Goal: Information Seeking & Learning: Understand process/instructions

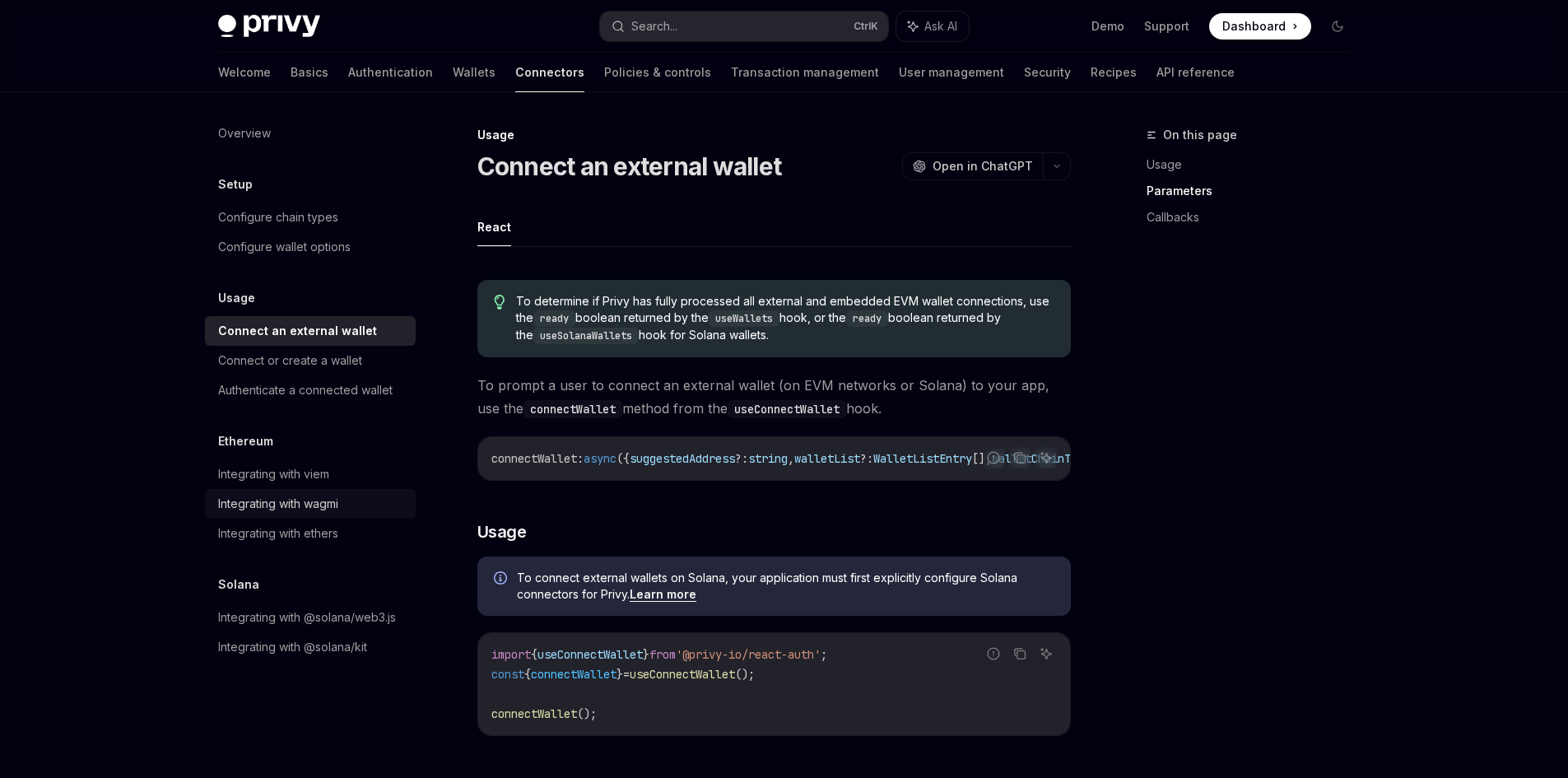
scroll to position [961, 0]
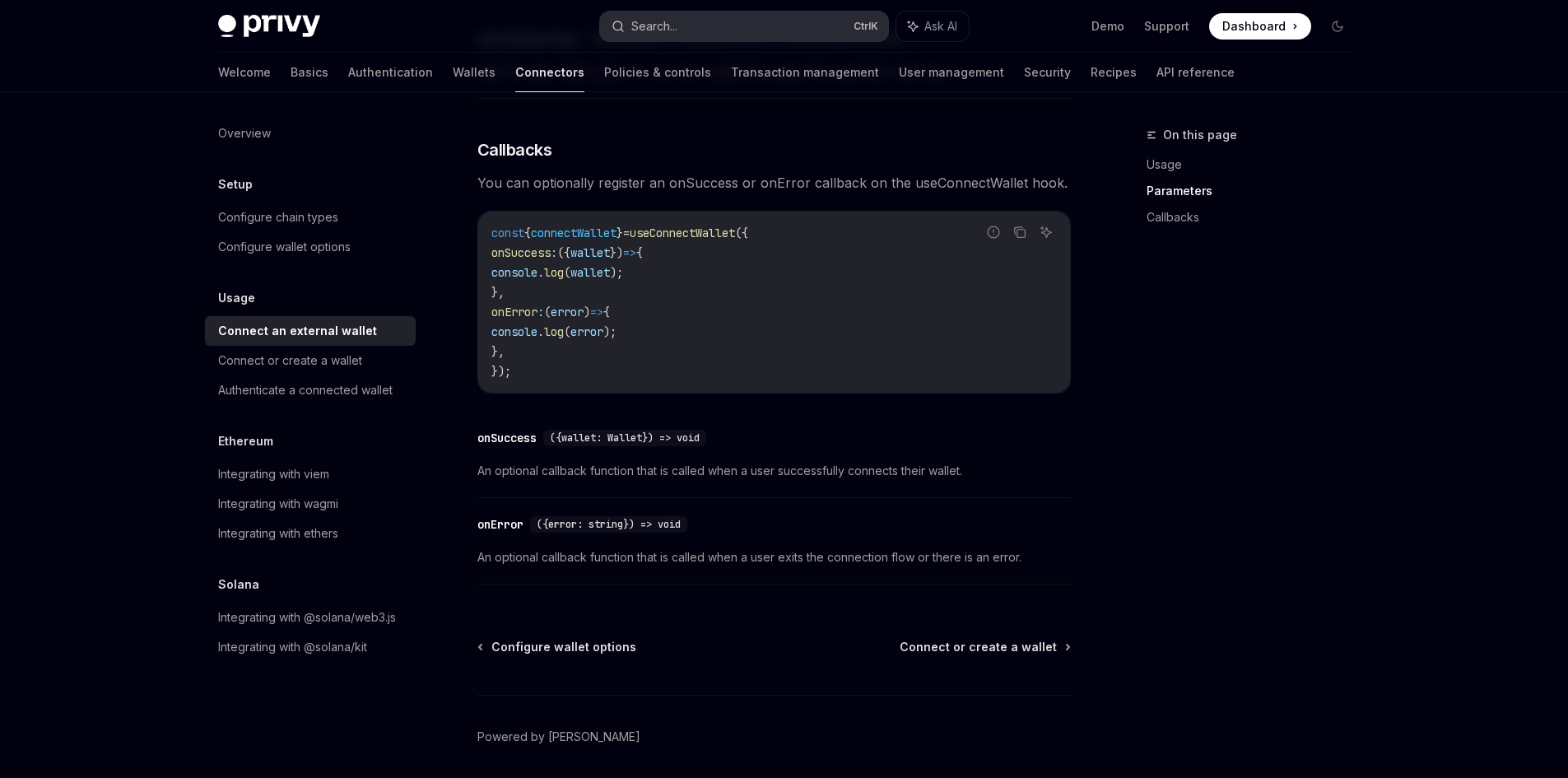
click at [691, 29] on button "Search... Ctrl K" at bounding box center [743, 26] width 288 height 29
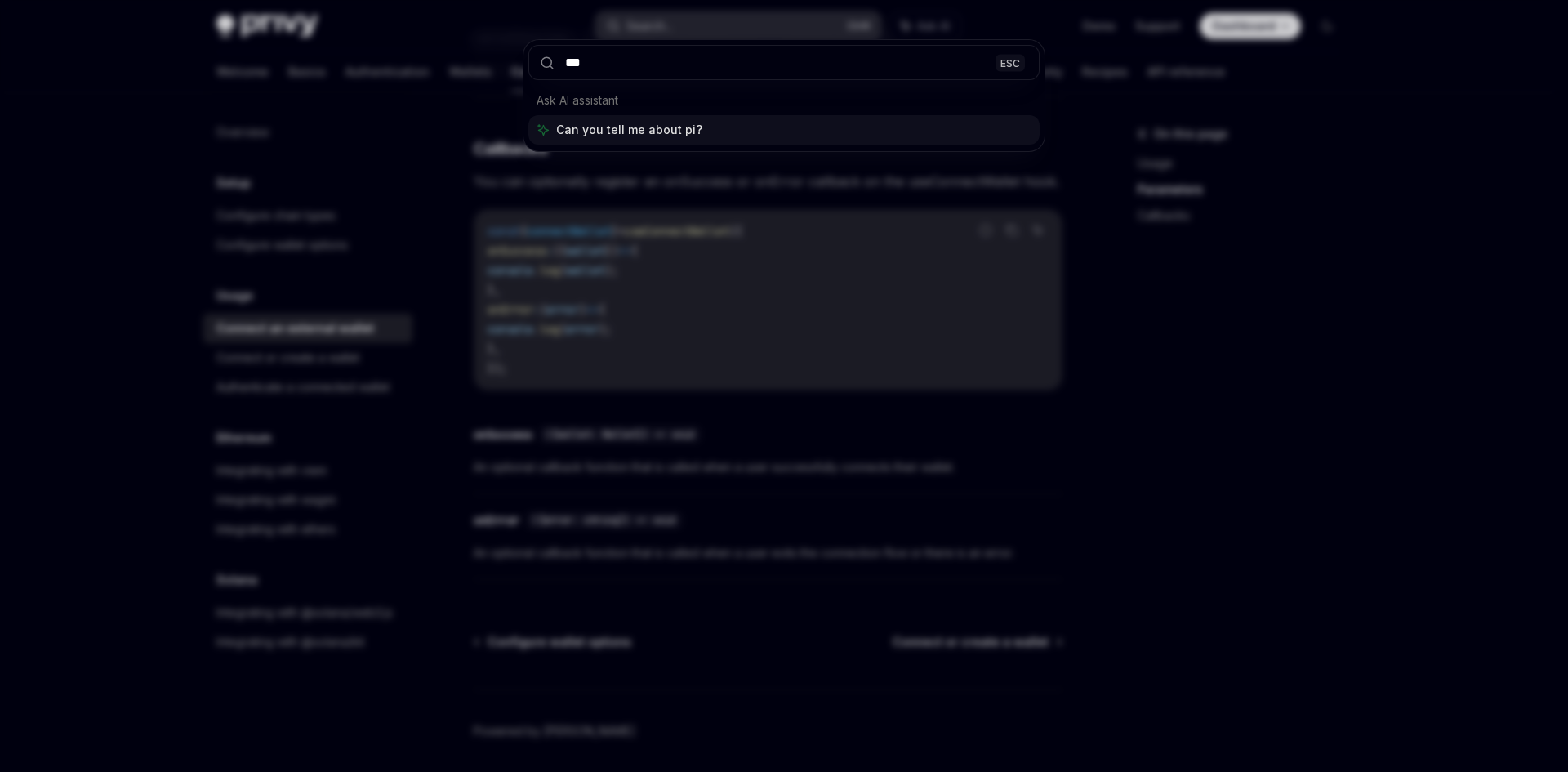
type input "****"
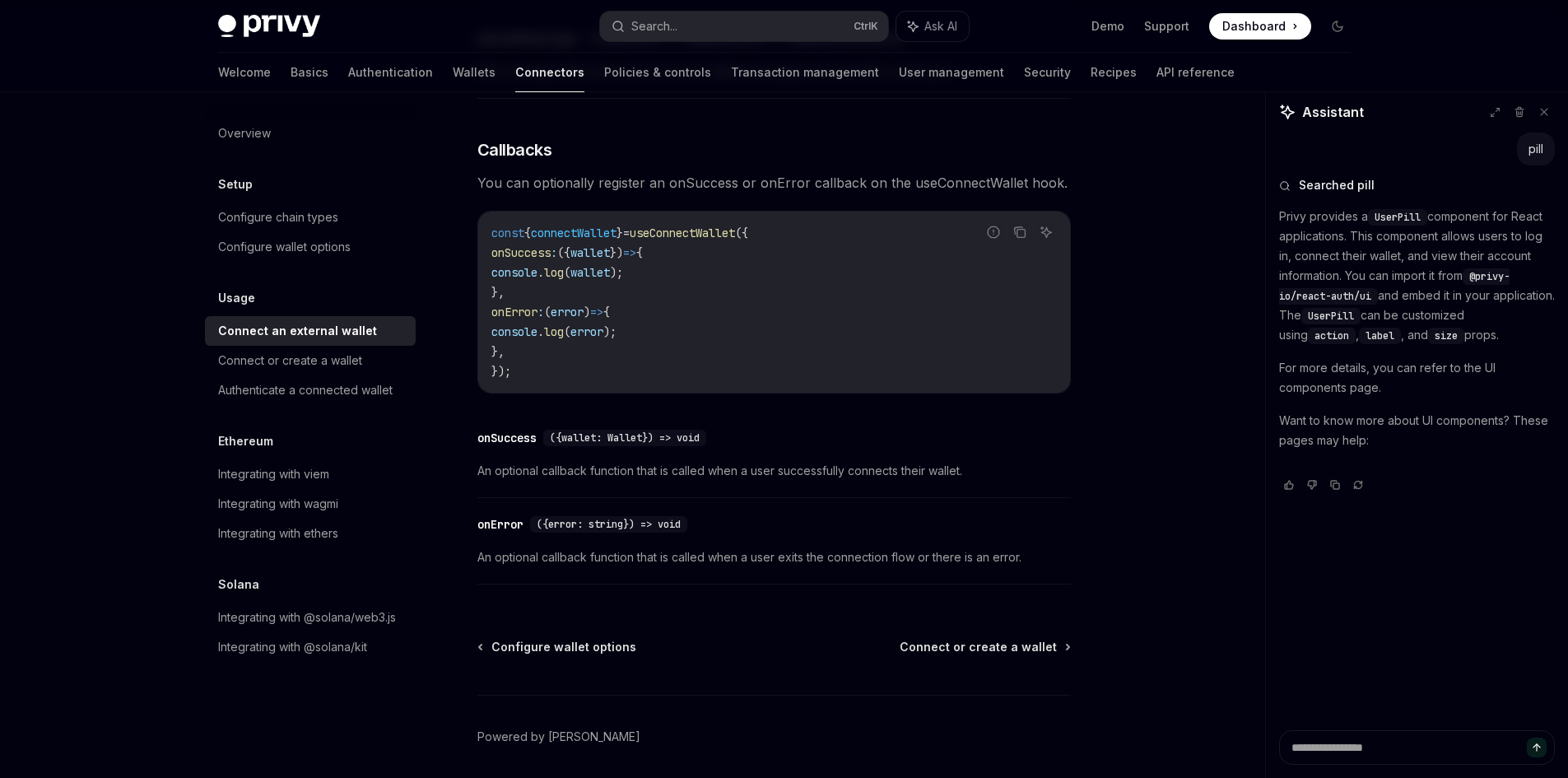
type textarea "*"
click at [740, 40] on button "Search... Ctrl K" at bounding box center [743, 26] width 288 height 29
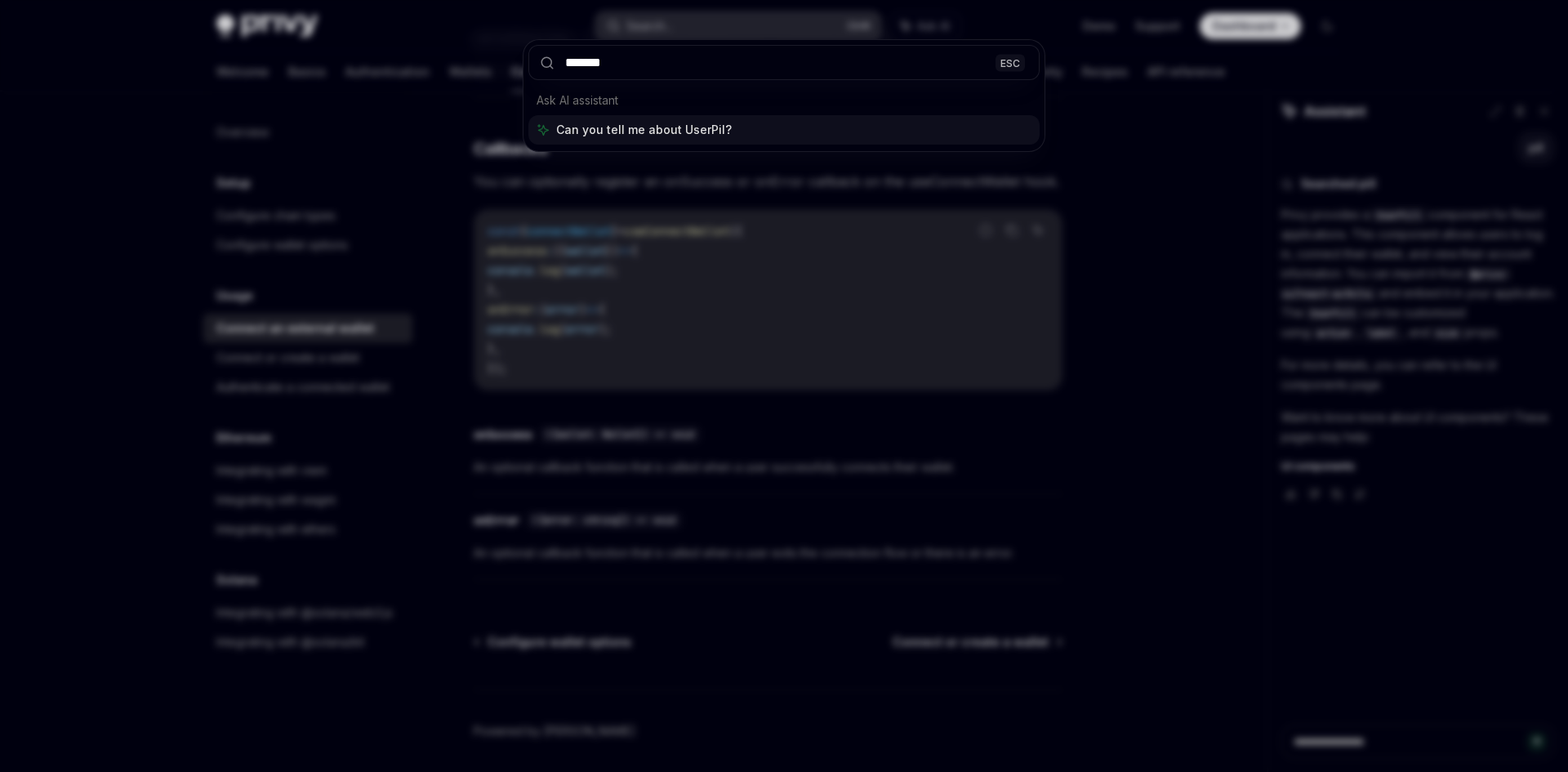
type input "********"
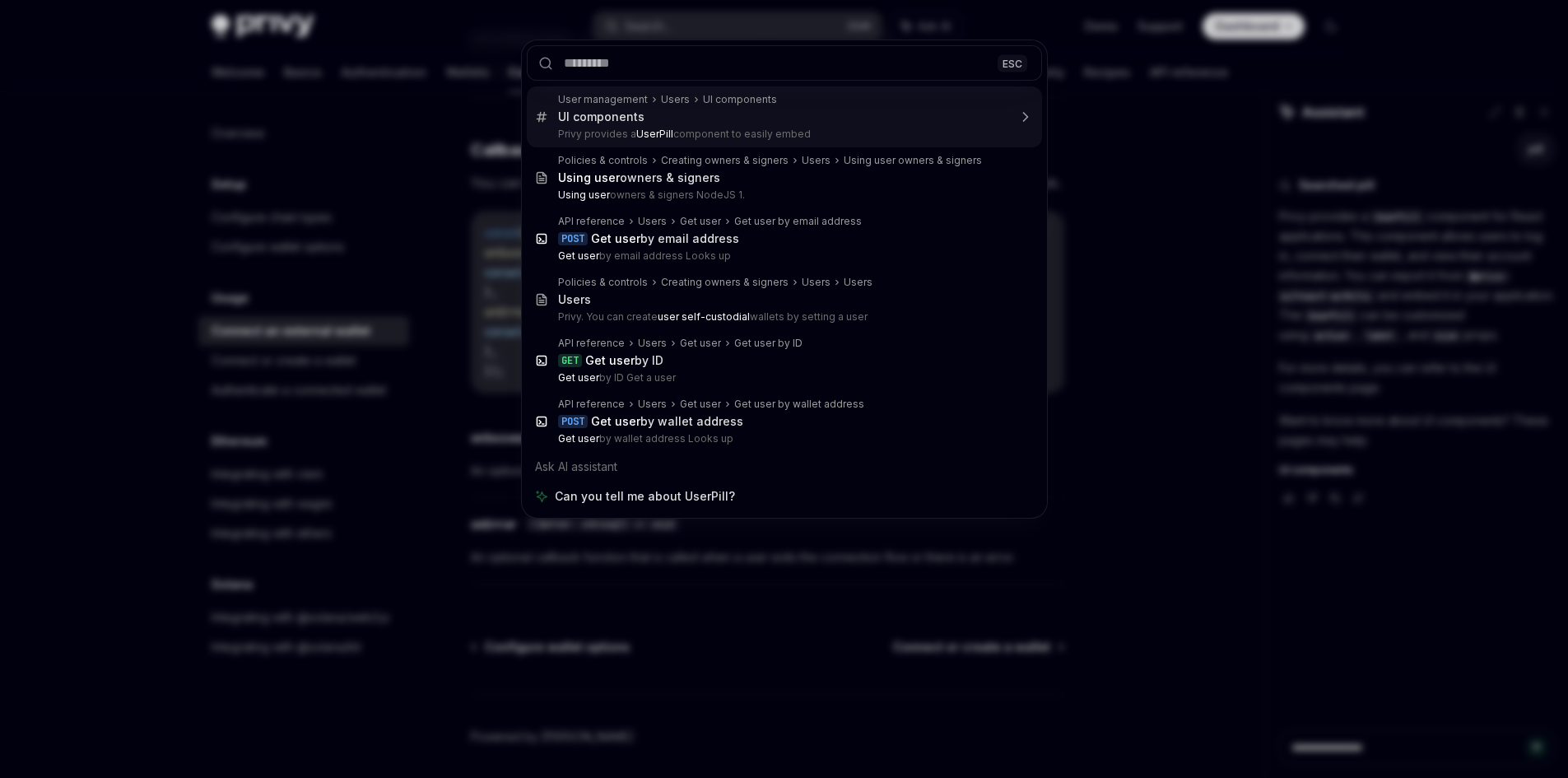
scroll to position [93, 0]
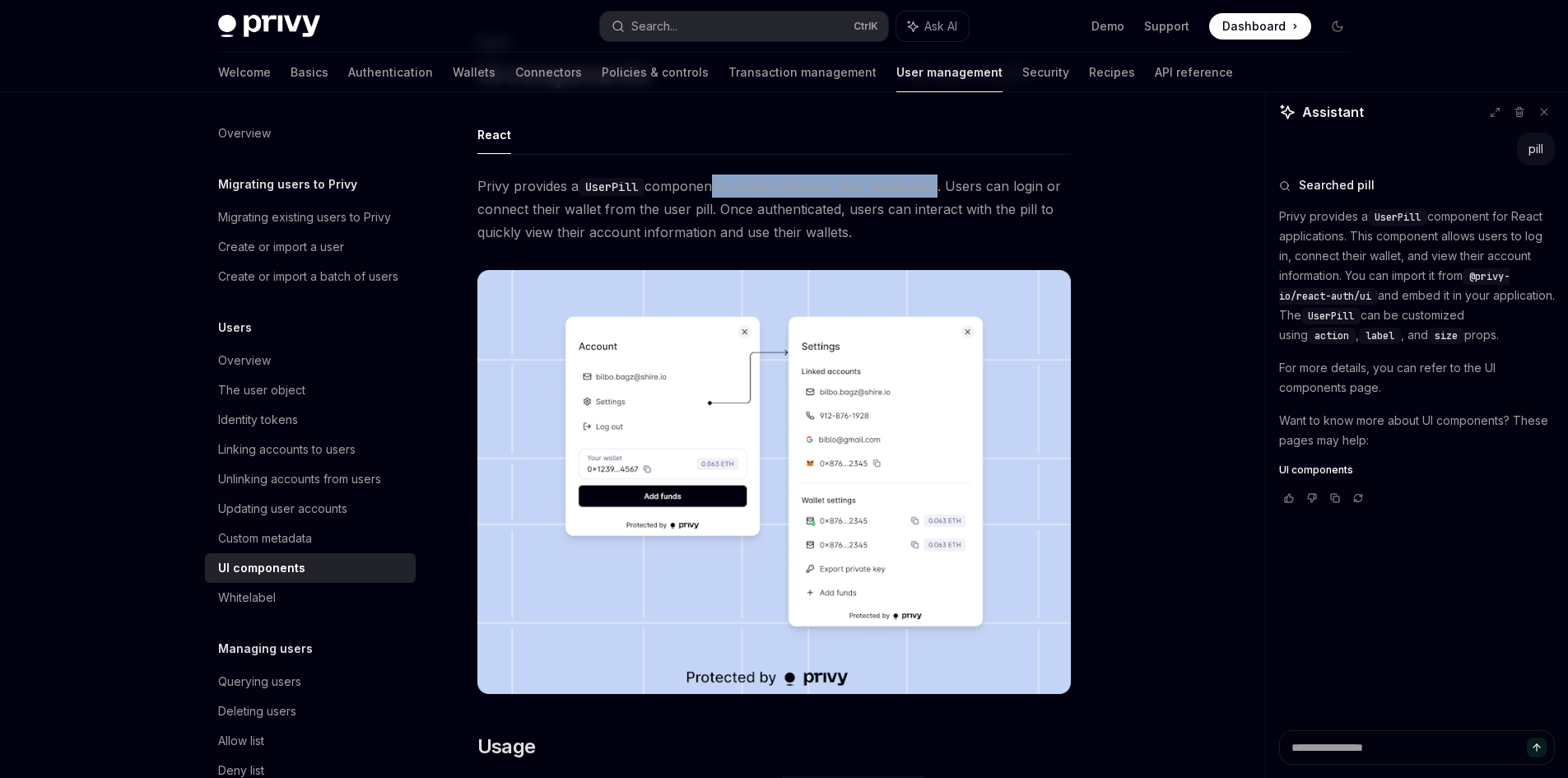
drag, startPoint x: 715, startPoint y: 193, endPoint x: 934, endPoint y: 192, distance: 219.0
click at [934, 192] on span "Privy provides a UserPill component to easily embed in your application. Users …" at bounding box center [774, 209] width 594 height 69
drag, startPoint x: 948, startPoint y: 185, endPoint x: 1059, endPoint y: 185, distance: 111.0
click at [1059, 185] on span "Privy provides a UserPill component to easily embed in your application. Users …" at bounding box center [774, 209] width 594 height 69
click at [709, 194] on span "Privy provides a UserPill component to easily embed in your application. Users …" at bounding box center [774, 209] width 594 height 69
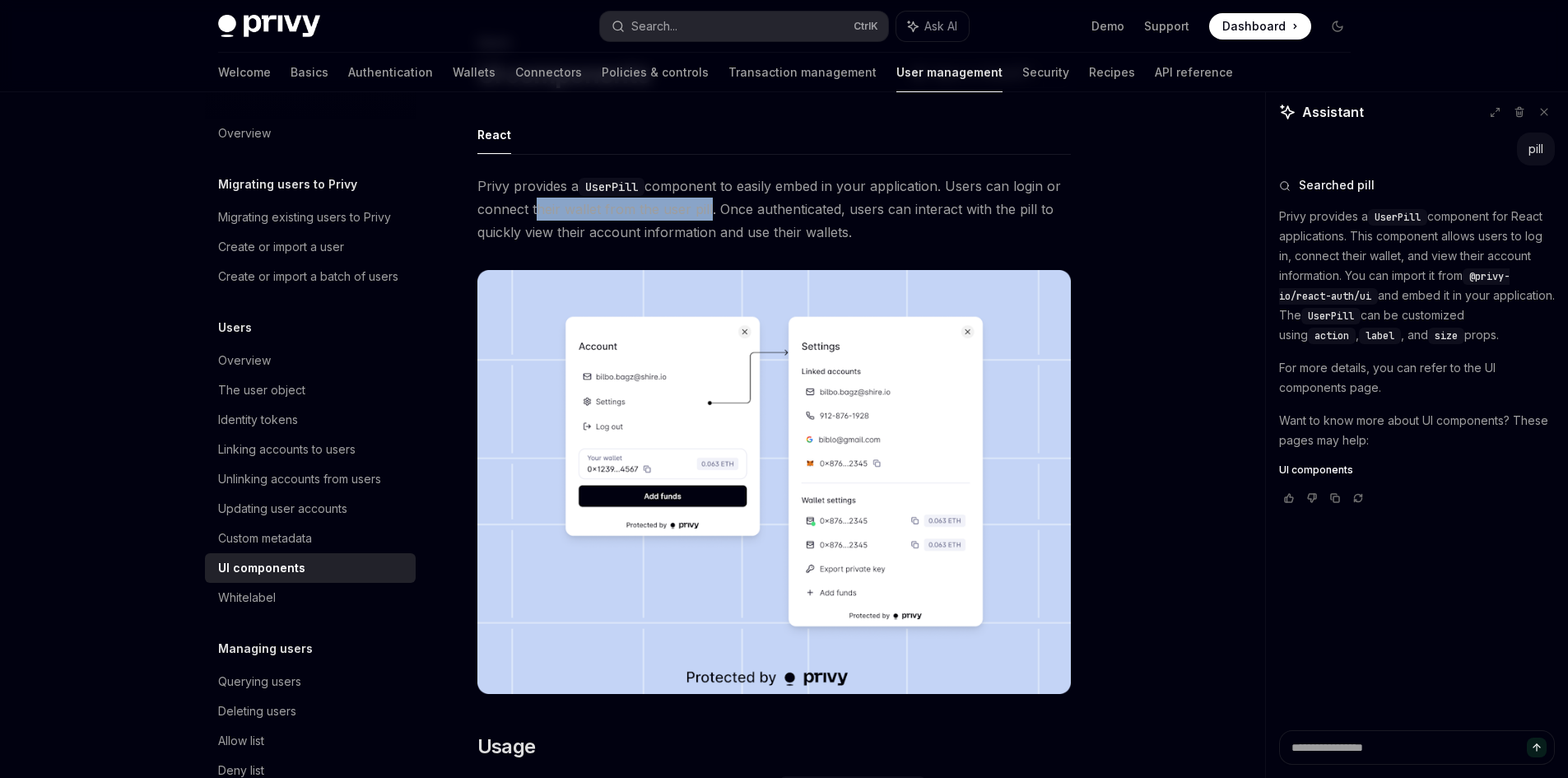
drag, startPoint x: 533, startPoint y: 204, endPoint x: 704, endPoint y: 204, distance: 171.0
click at [704, 204] on span "Privy provides a UserPill component to easily embed in your application. Users …" at bounding box center [774, 209] width 594 height 69
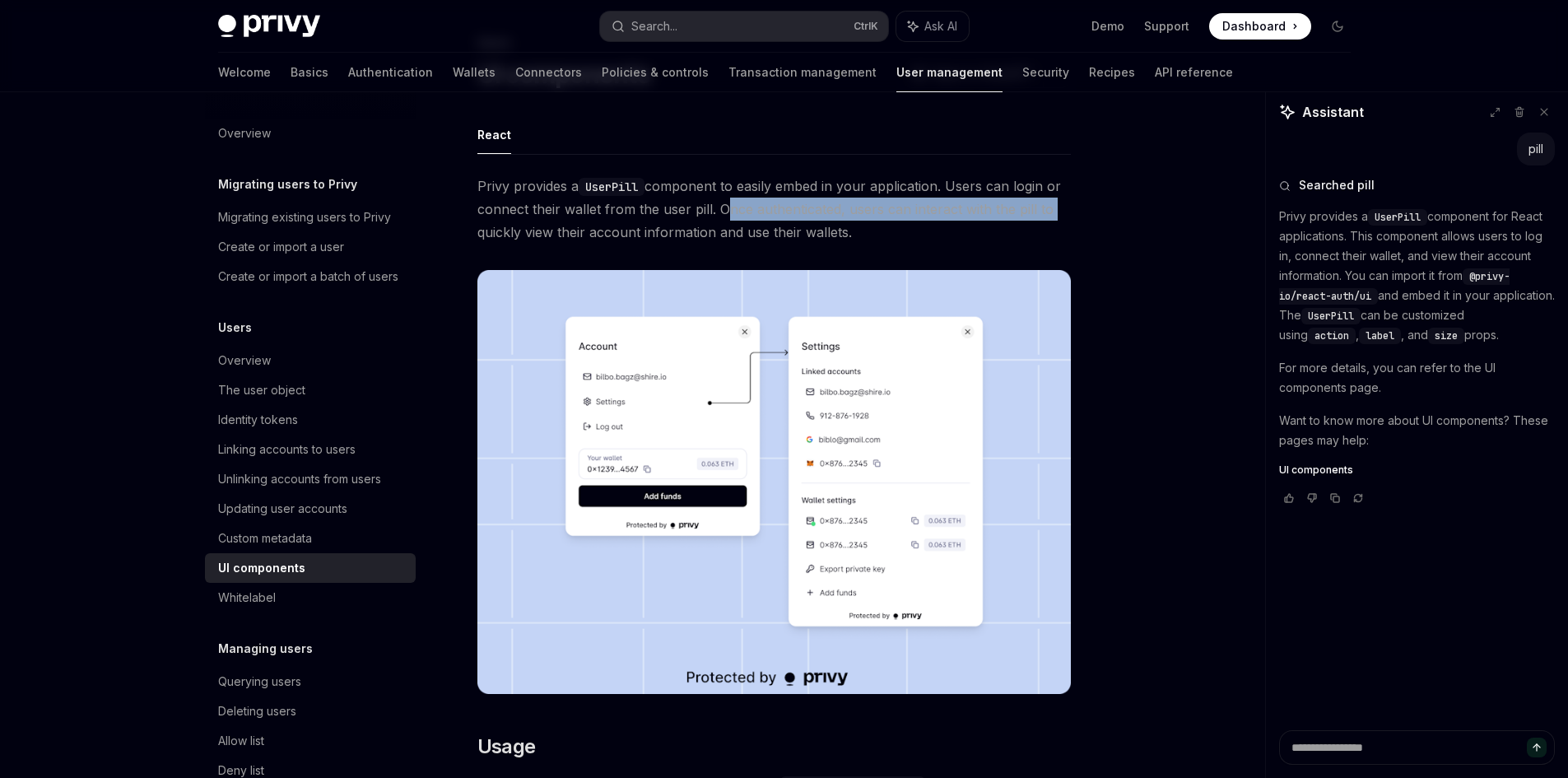
drag, startPoint x: 720, startPoint y: 204, endPoint x: 1055, endPoint y: 204, distance: 335.0
click at [1055, 204] on span "Privy provides a UserPill component to easily embed in your application. Users …" at bounding box center [774, 209] width 594 height 69
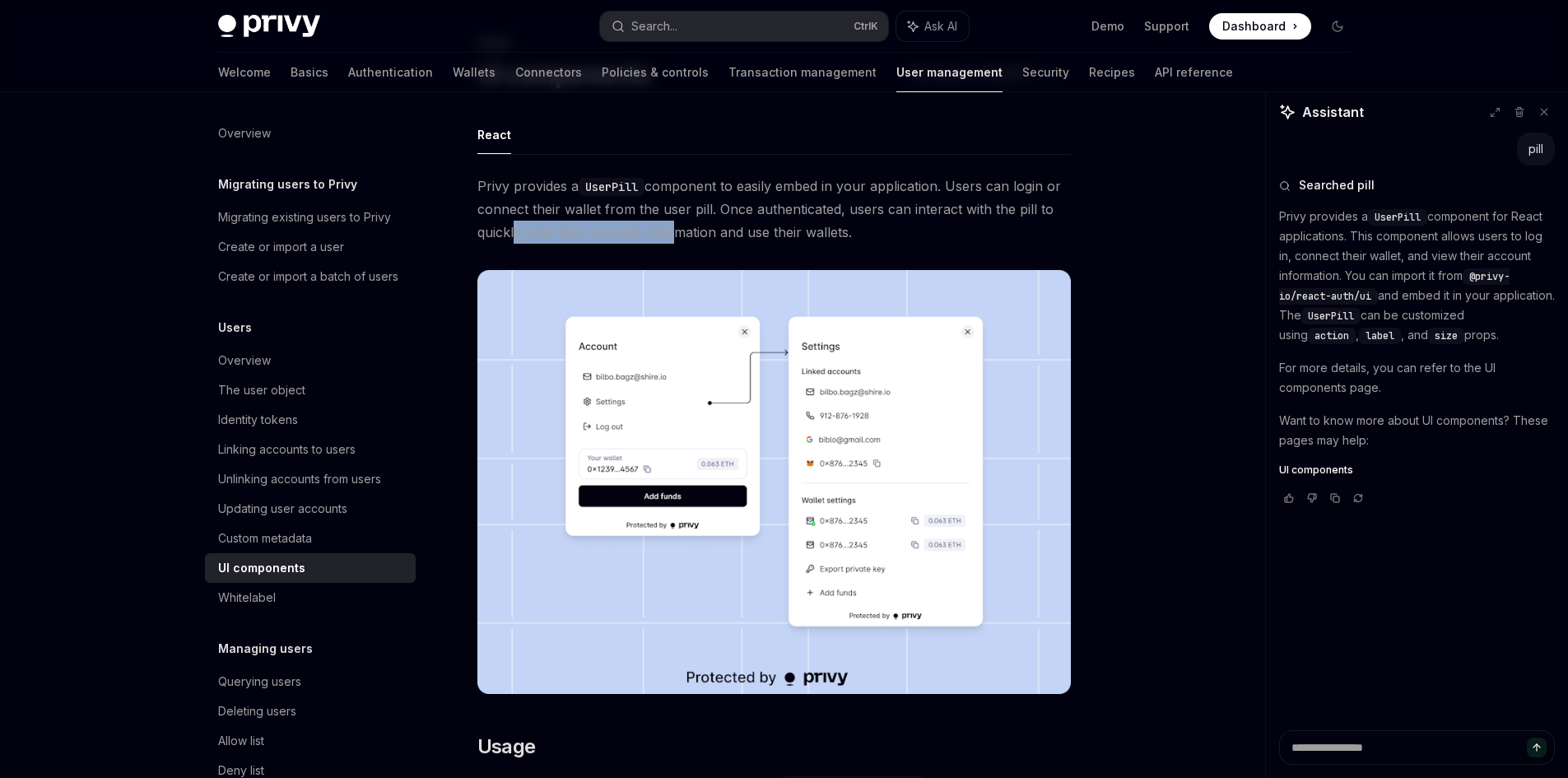
drag, startPoint x: 511, startPoint y: 233, endPoint x: 710, endPoint y: 235, distance: 199.0
click at [694, 233] on span "Privy provides a UserPill component to easily embed in your application. Users …" at bounding box center [774, 209] width 594 height 69
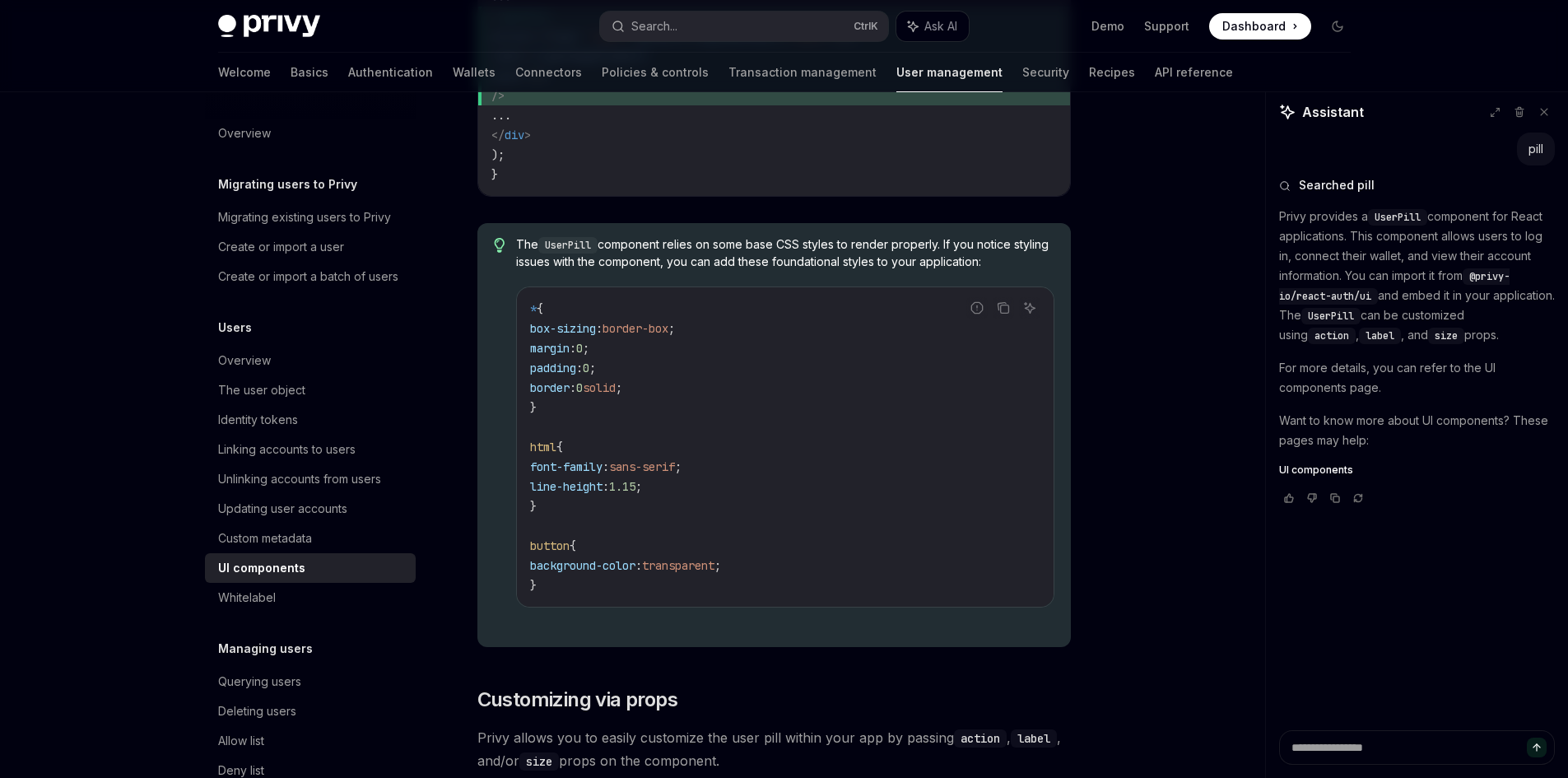
scroll to position [1739, 0]
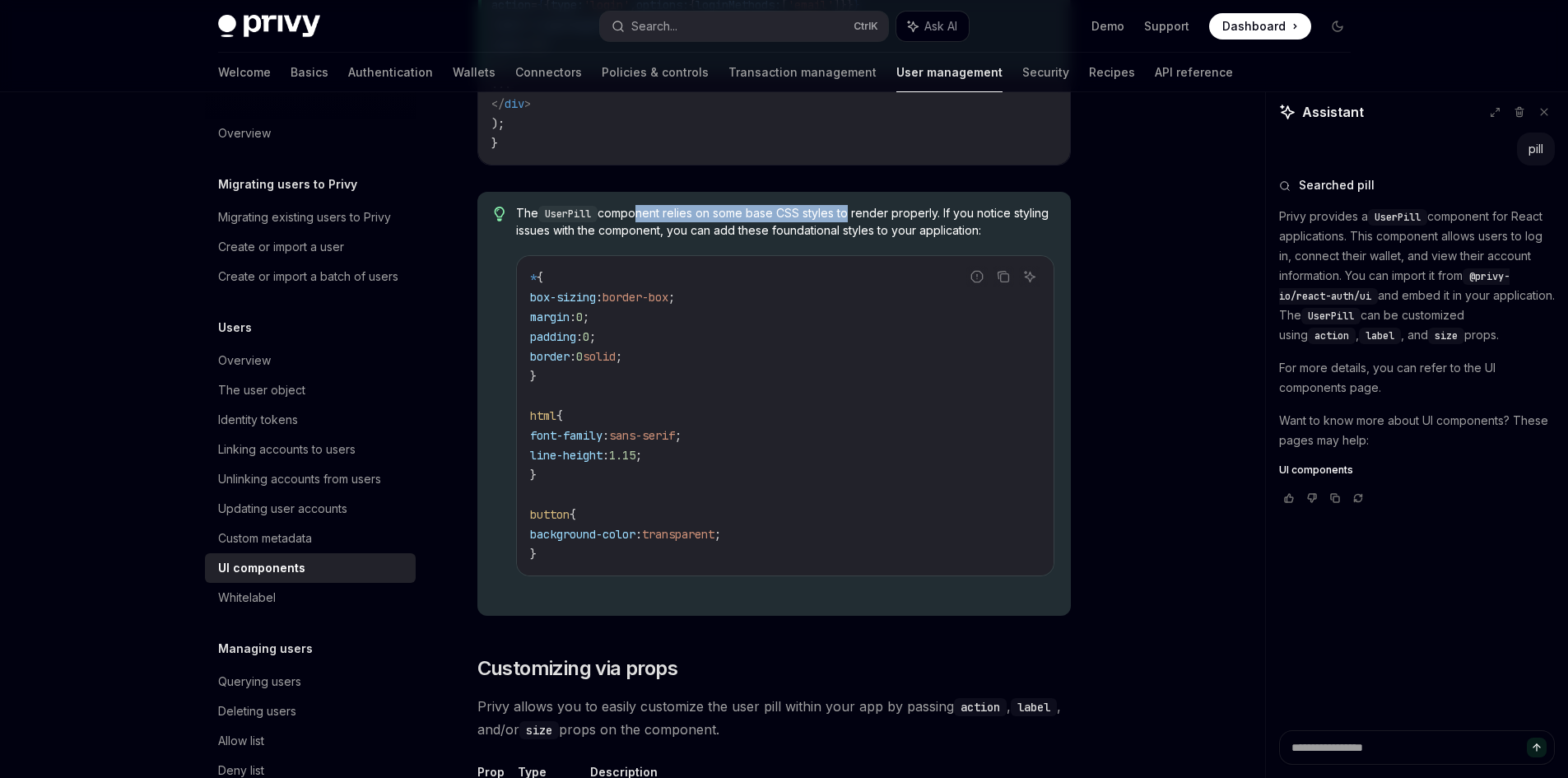
drag, startPoint x: 635, startPoint y: 215, endPoint x: 850, endPoint y: 215, distance: 215.0
click at [850, 215] on span "The UserPill component relies on some base CSS styles to render properly. If yo…" at bounding box center [784, 222] width 537 height 34
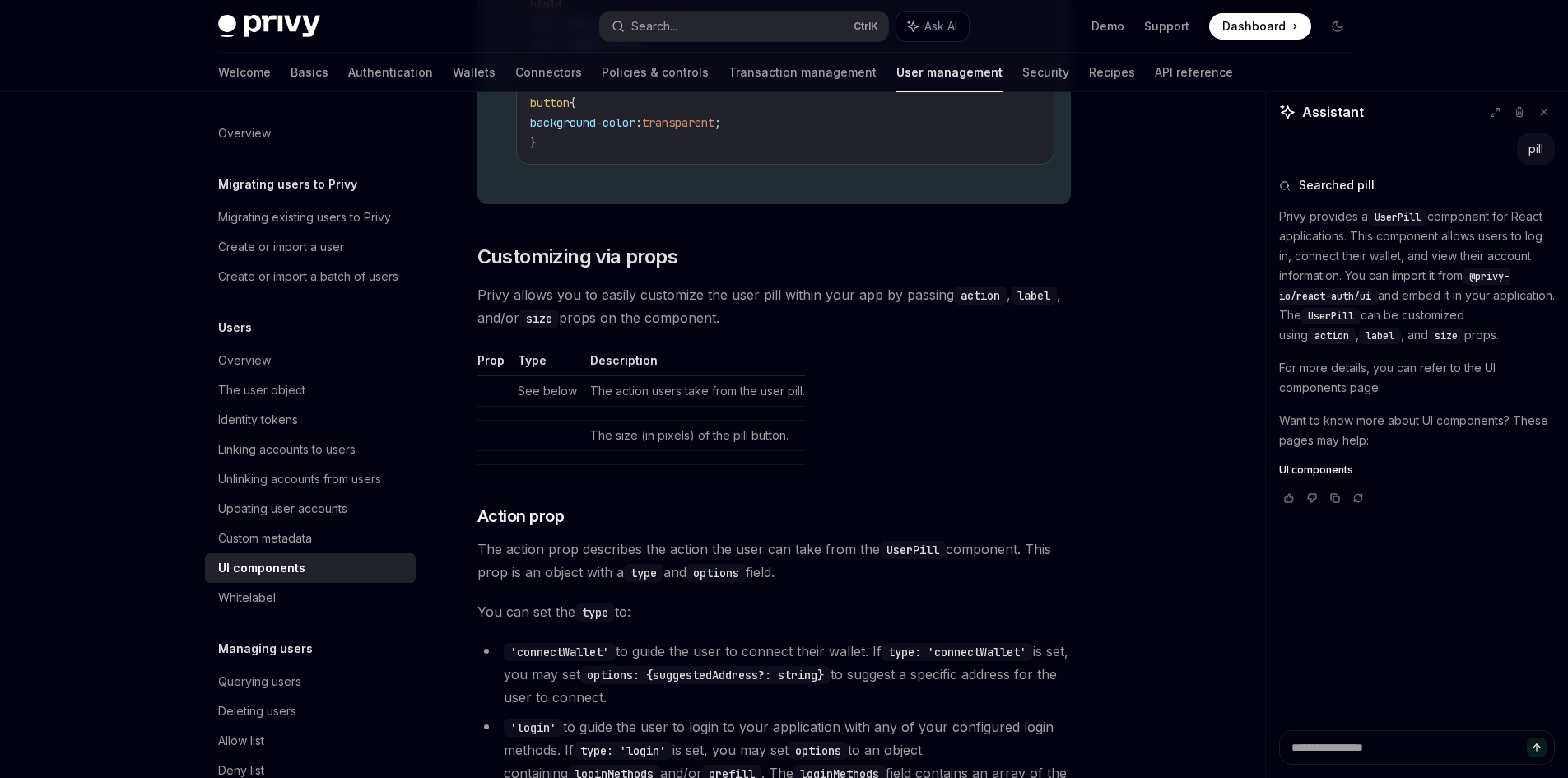
scroll to position [2287, 0]
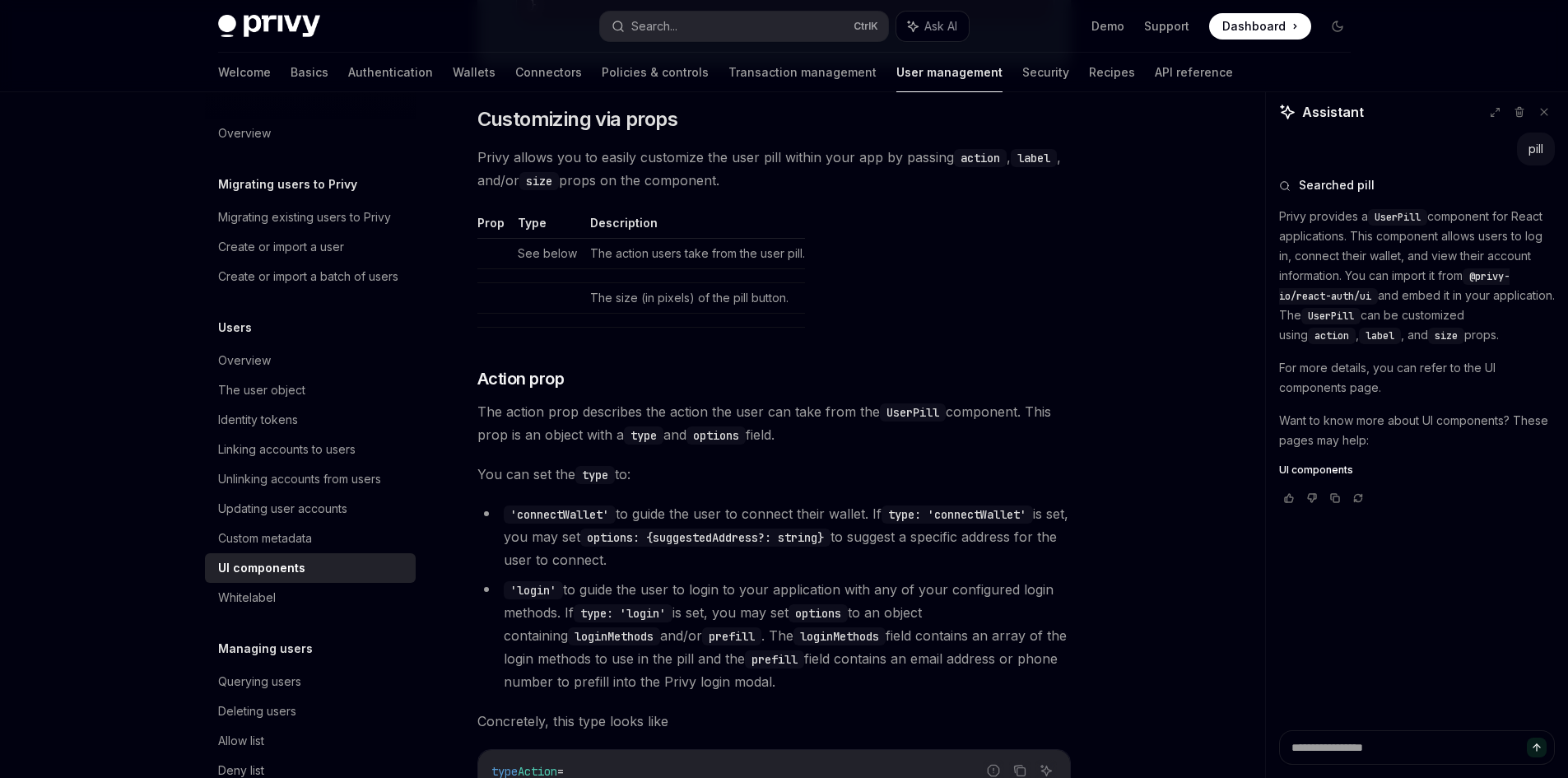
click at [511, 251] on td "See below" at bounding box center [548, 253] width 73 height 30
click at [540, 259] on td "See below" at bounding box center [548, 253] width 73 height 30
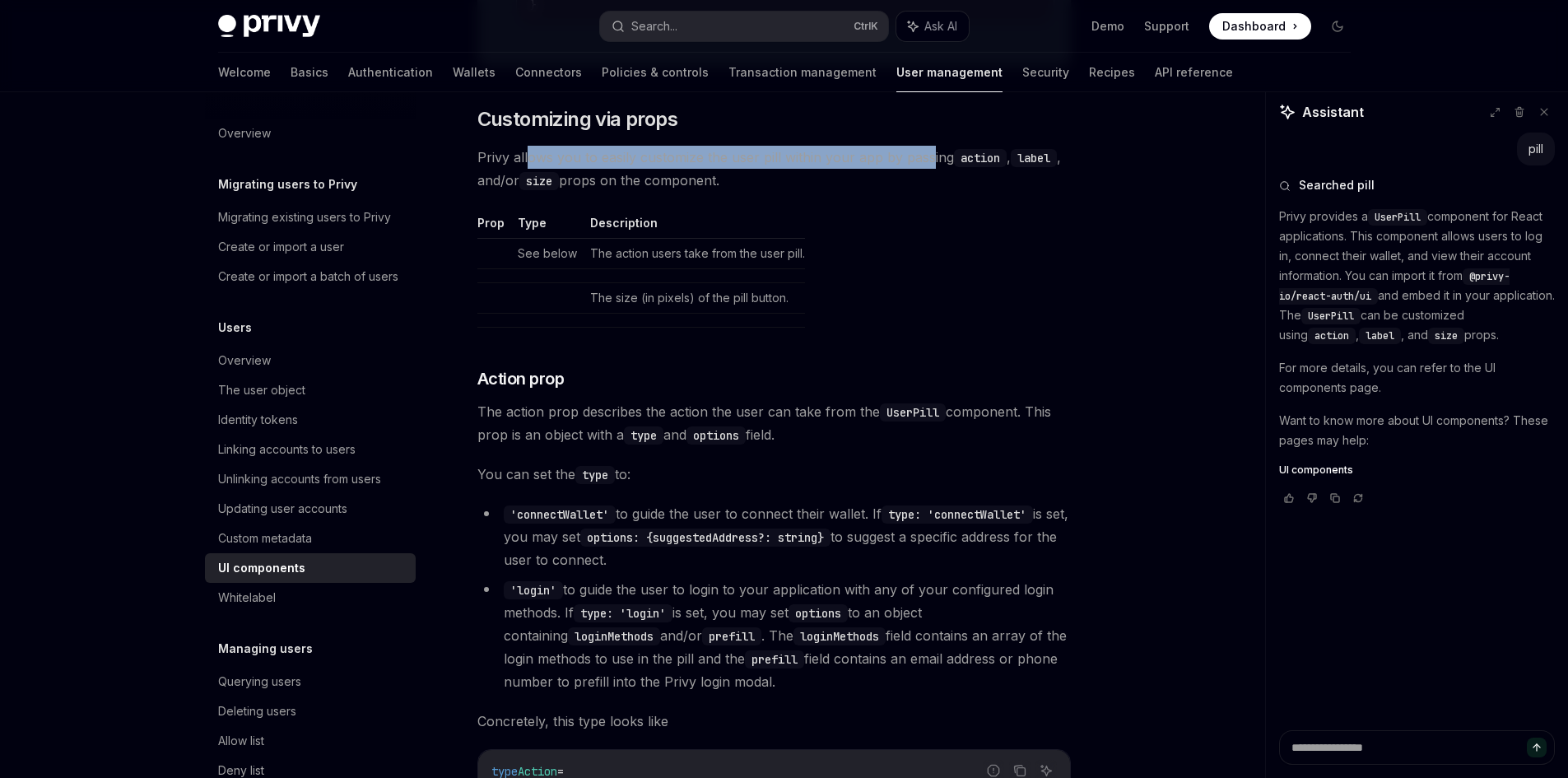
drag, startPoint x: 528, startPoint y: 162, endPoint x: 929, endPoint y: 165, distance: 401.0
click at [929, 165] on span "Privy allows you to easily customize the user pill within your app by passing a…" at bounding box center [774, 168] width 594 height 46
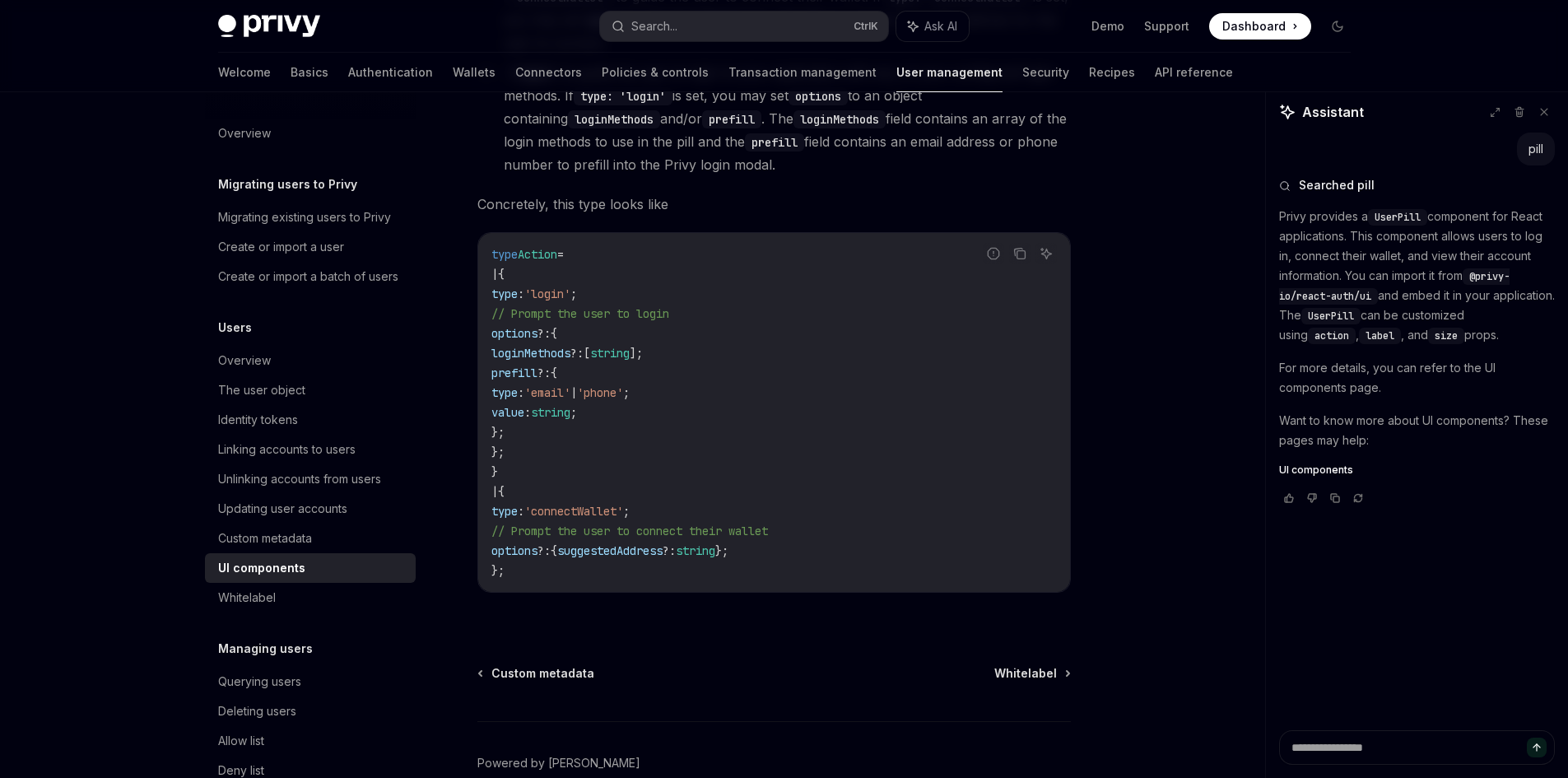
scroll to position [2890, 0]
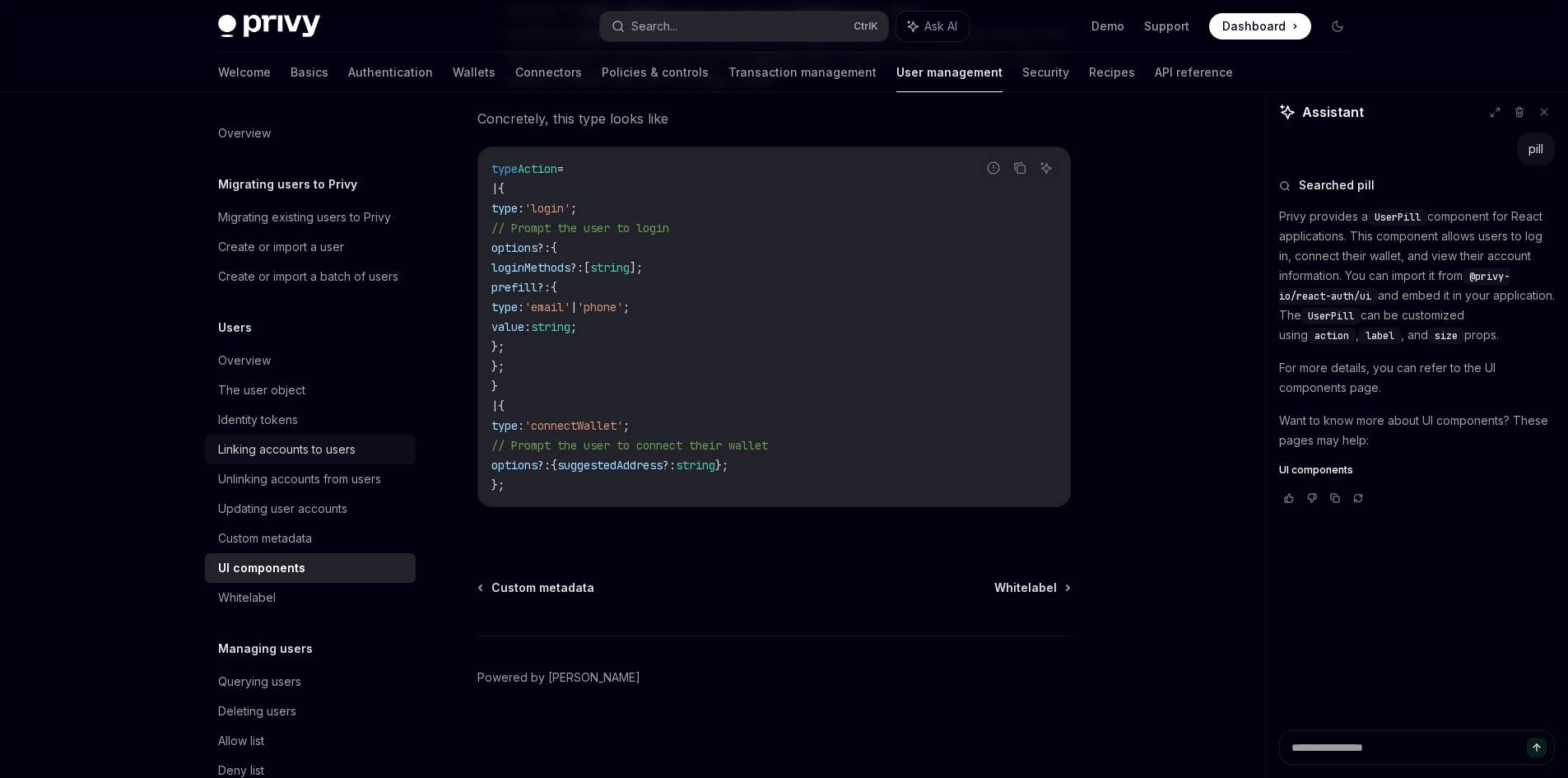
click at [291, 460] on div "Linking accounts to users" at bounding box center [286, 449] width 138 height 20
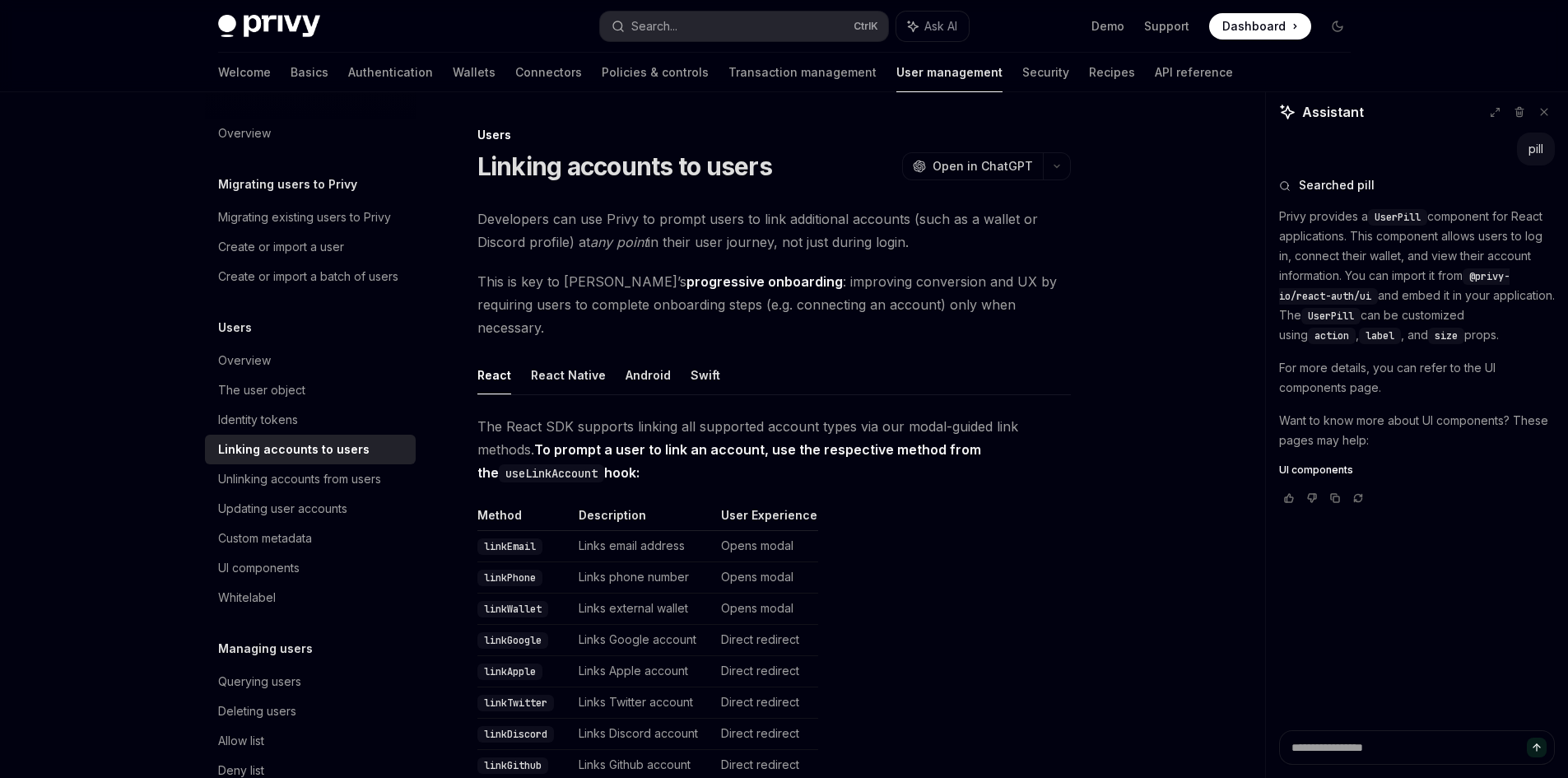
scroll to position [138, 0]
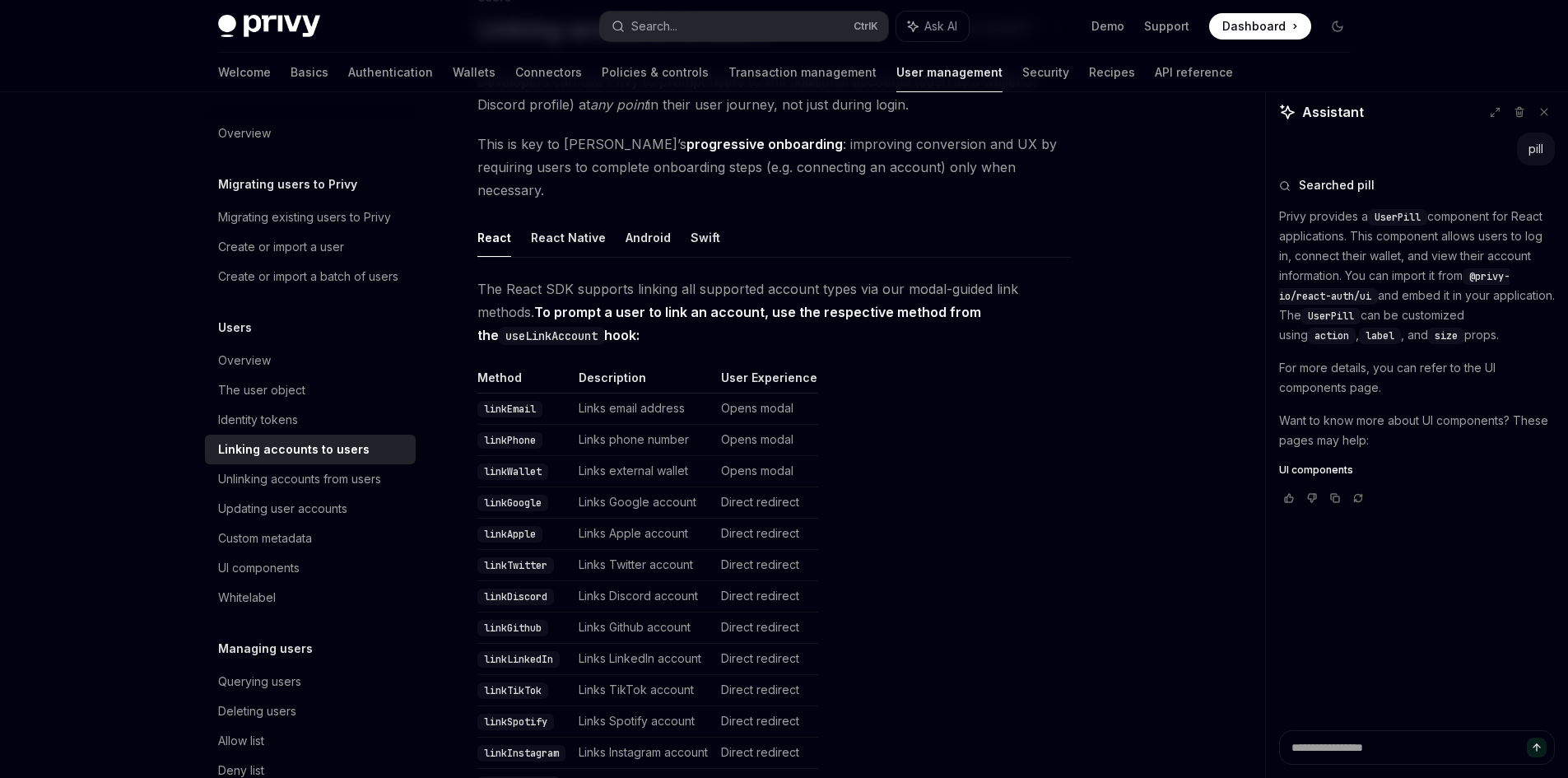
click at [746, 456] on td "Opens modal" at bounding box center [767, 472] width 104 height 31
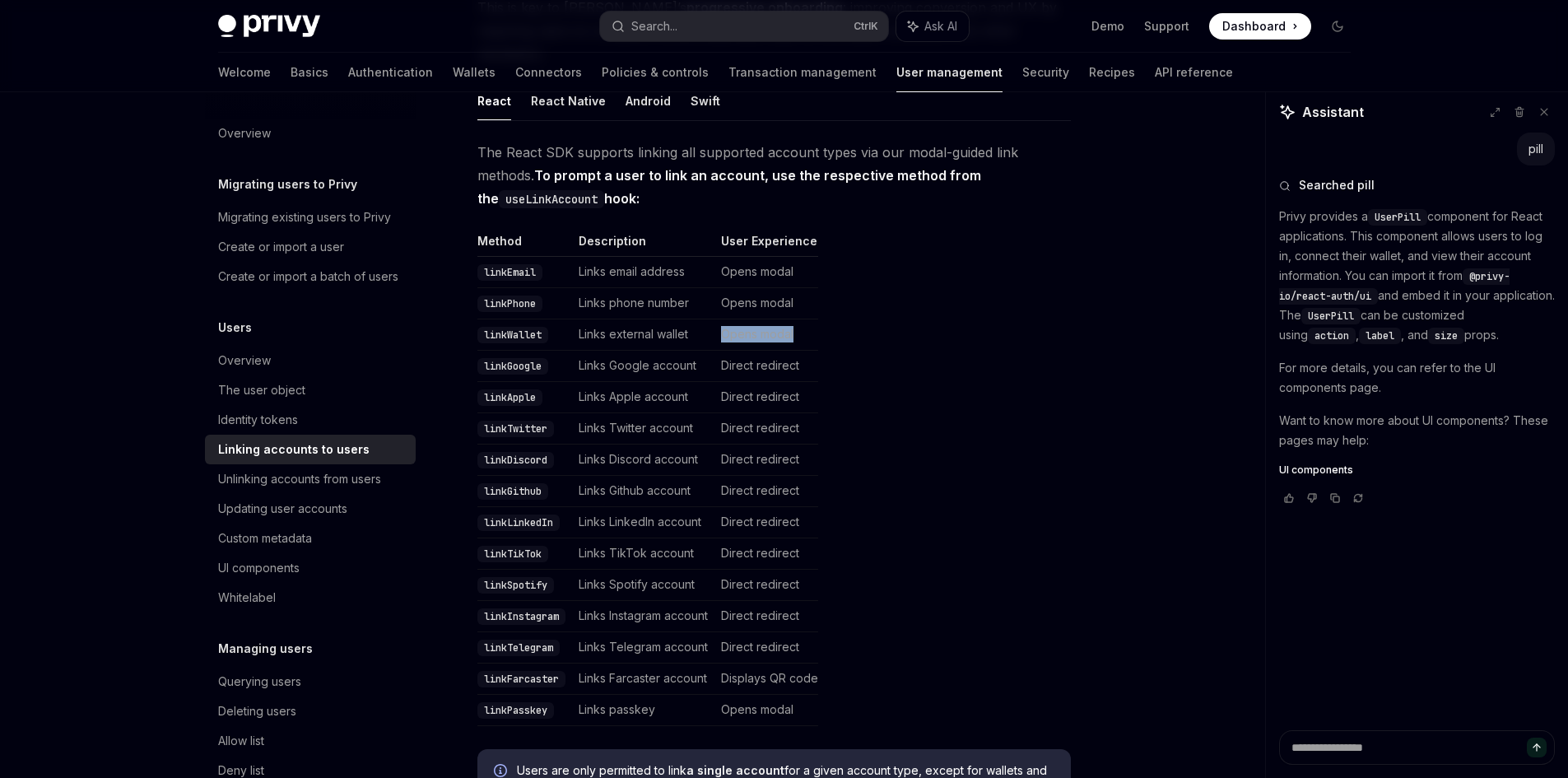
scroll to position [412, 0]
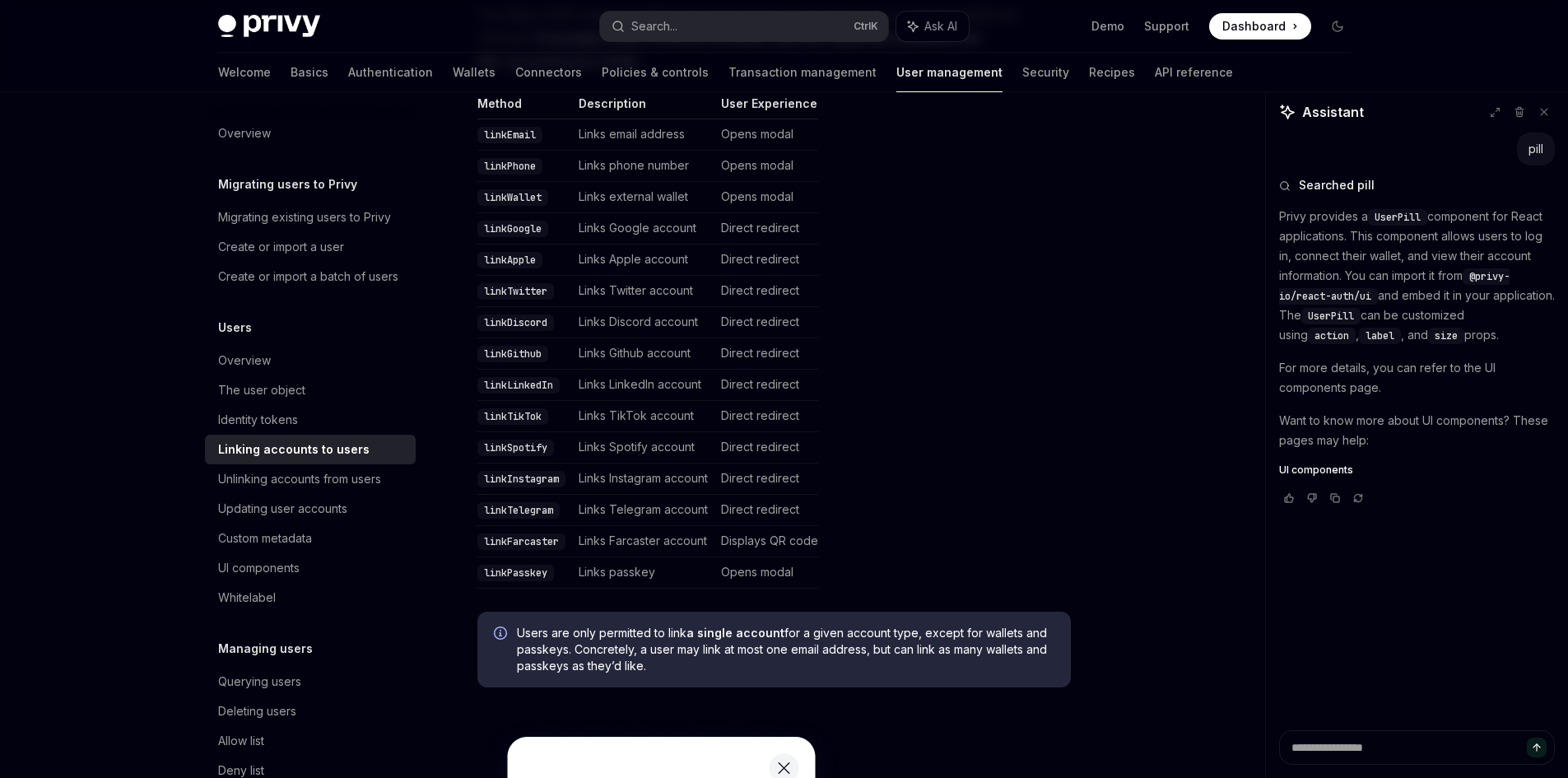
click at [510, 190] on code "linkWallet" at bounding box center [513, 197] width 71 height 16
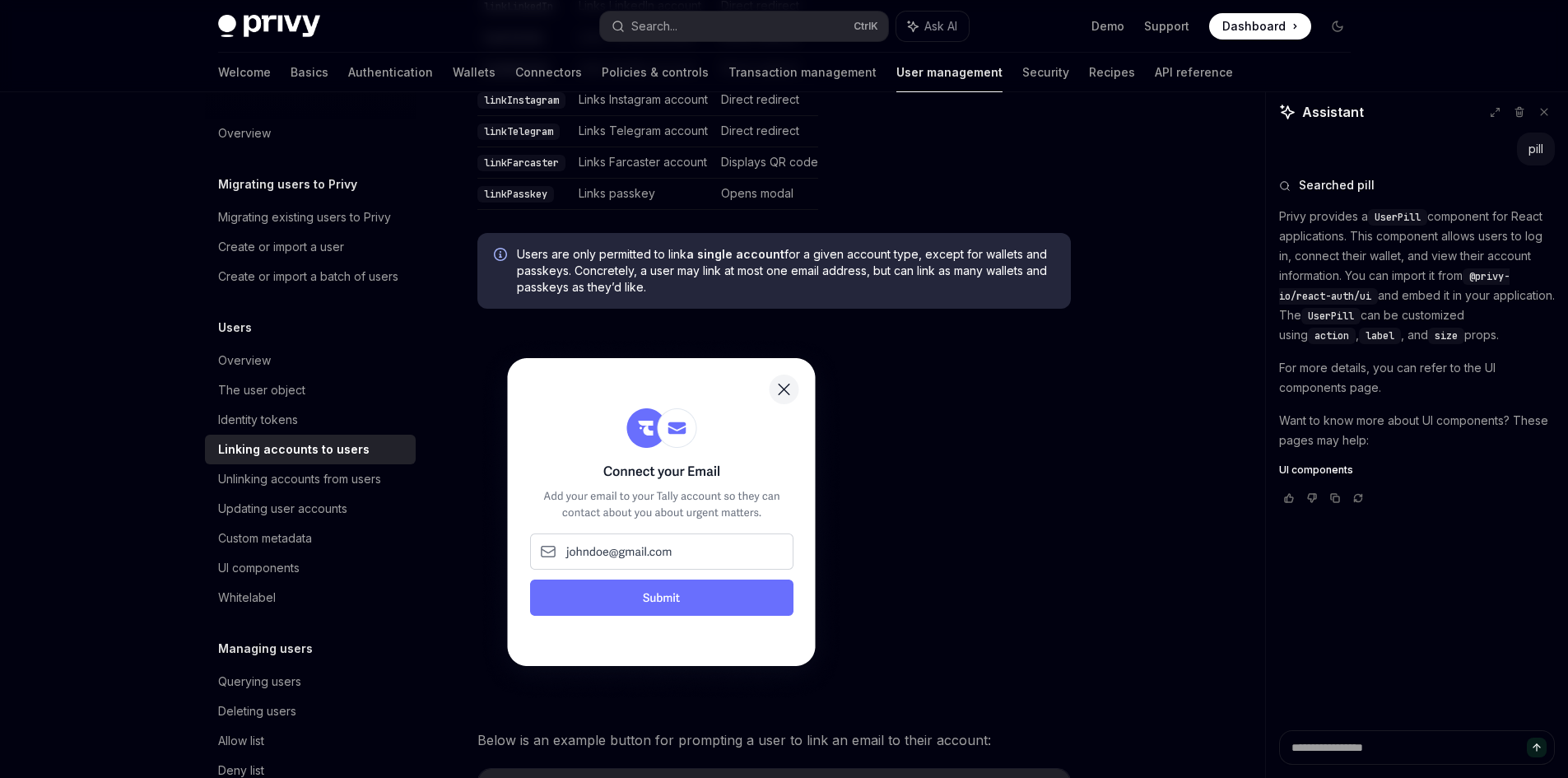
scroll to position [823, 0]
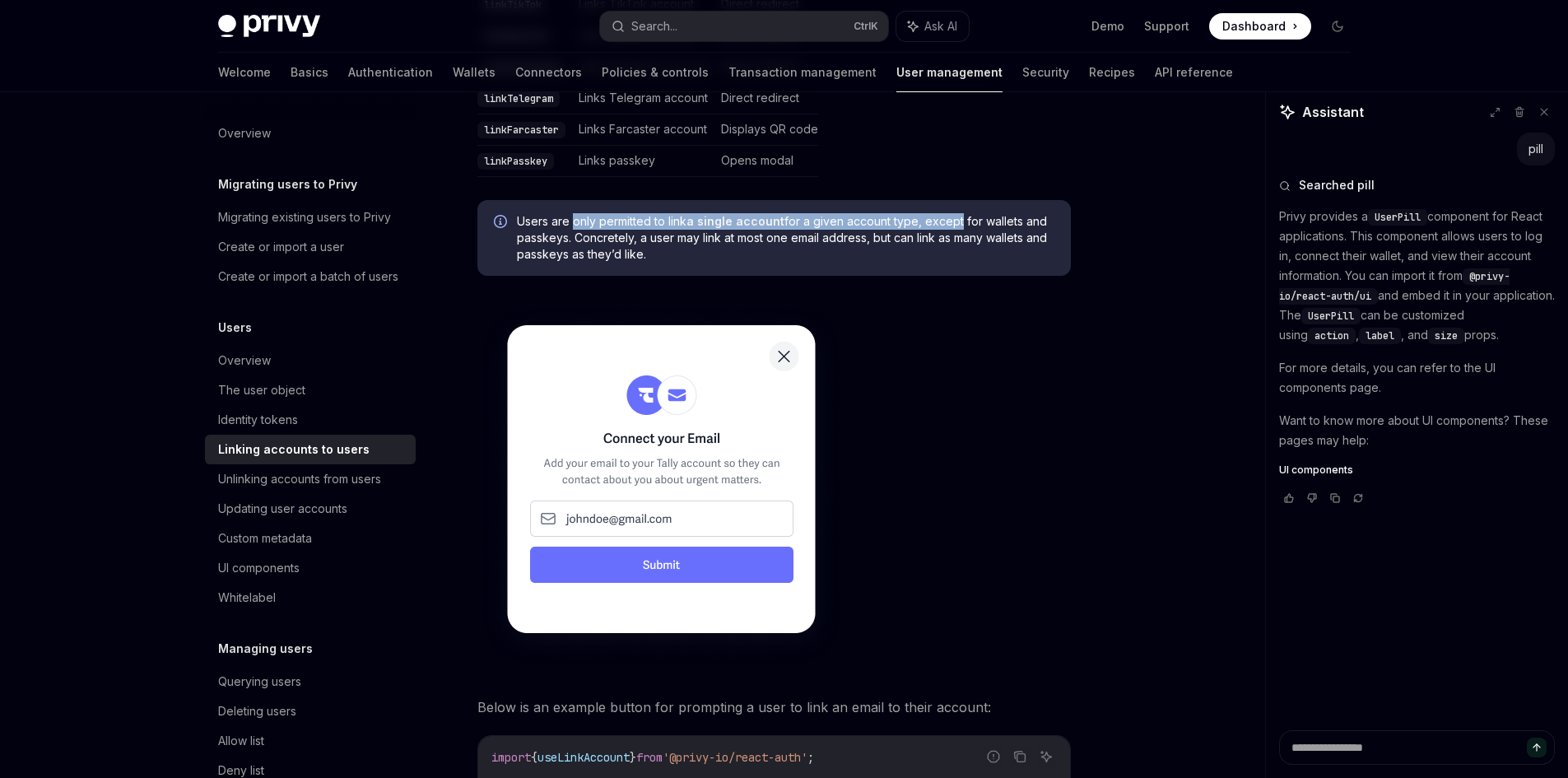
drag, startPoint x: 571, startPoint y: 196, endPoint x: 957, endPoint y: 200, distance: 386.0
click at [957, 213] on span "Users are only permitted to link a single account for a given account type, exc…" at bounding box center [785, 237] width 537 height 49
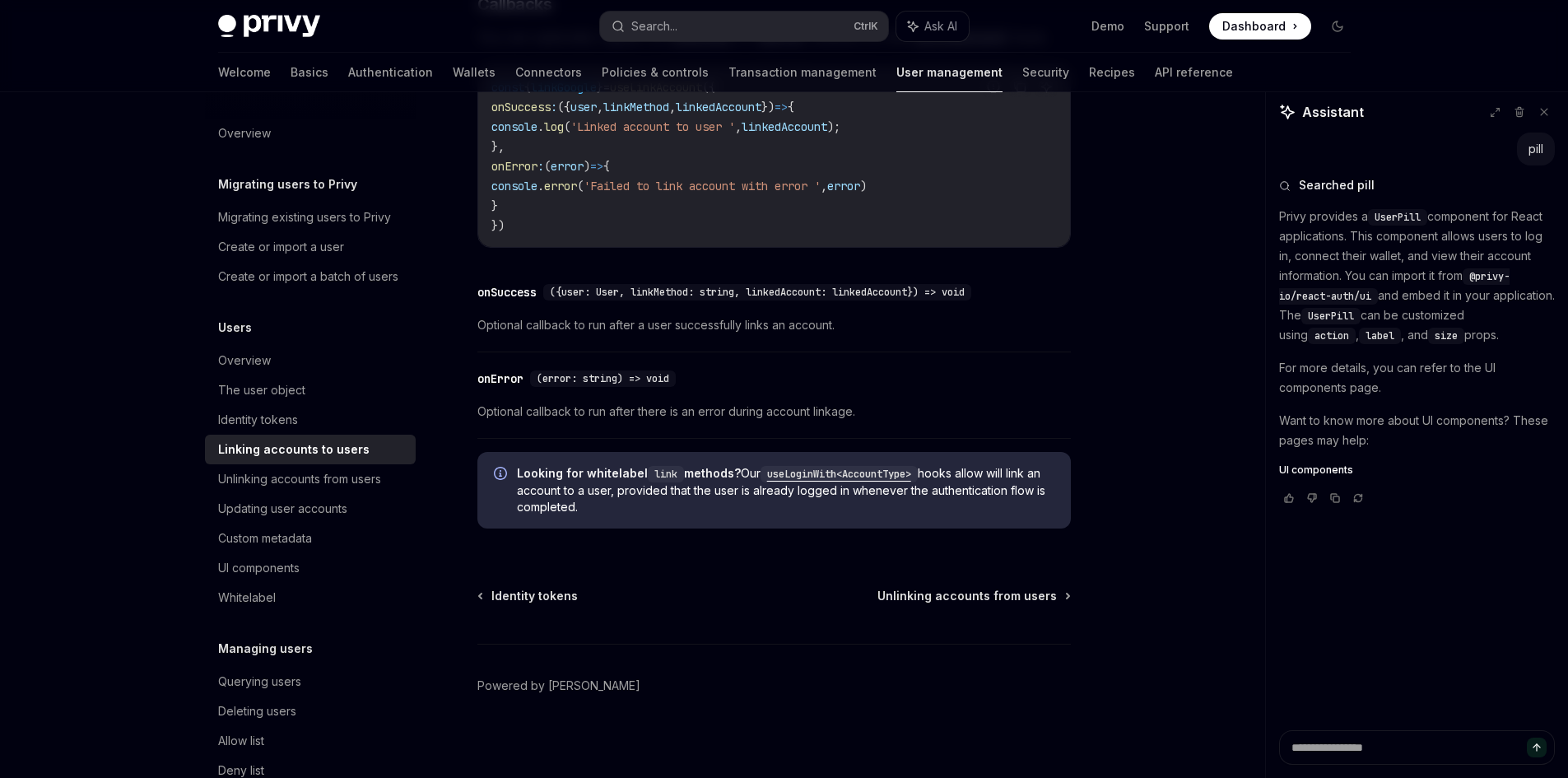
scroll to position [1895, 0]
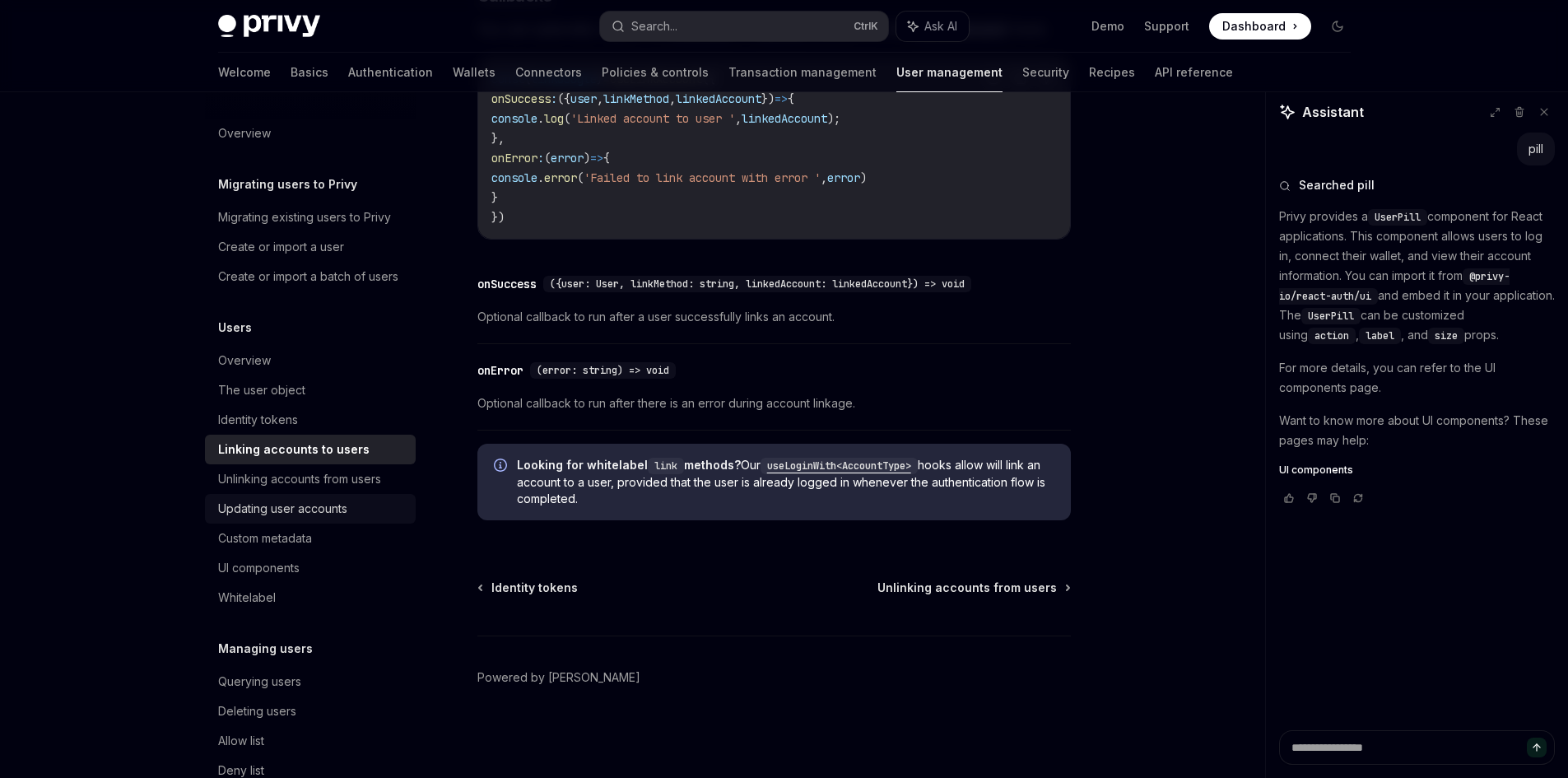
click at [302, 518] on div "Updating user accounts" at bounding box center [282, 508] width 129 height 20
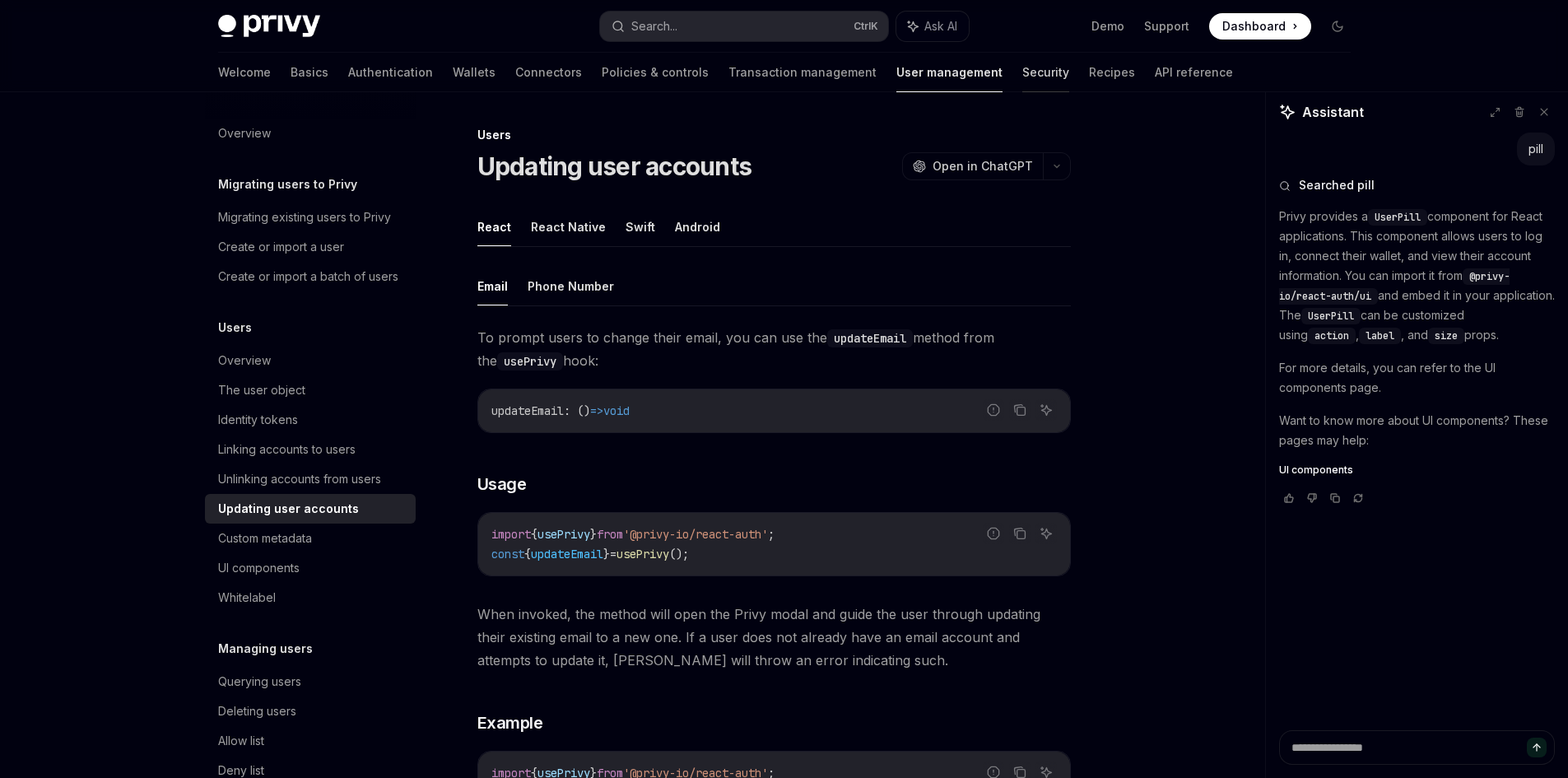
click at [1022, 76] on link "Security" at bounding box center [1045, 73] width 47 height 40
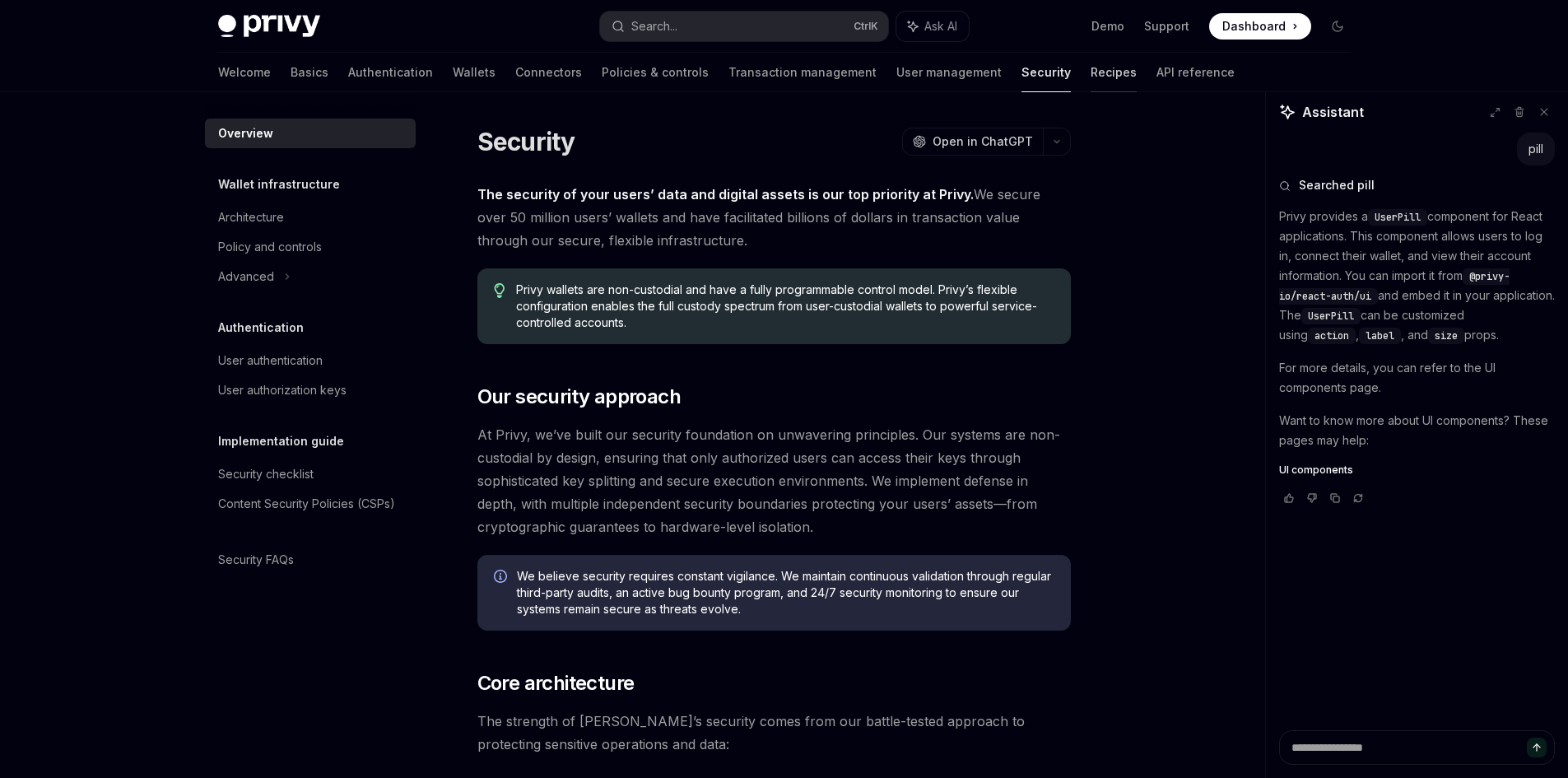
click at [1090, 76] on link "Recipes" at bounding box center [1113, 73] width 46 height 40
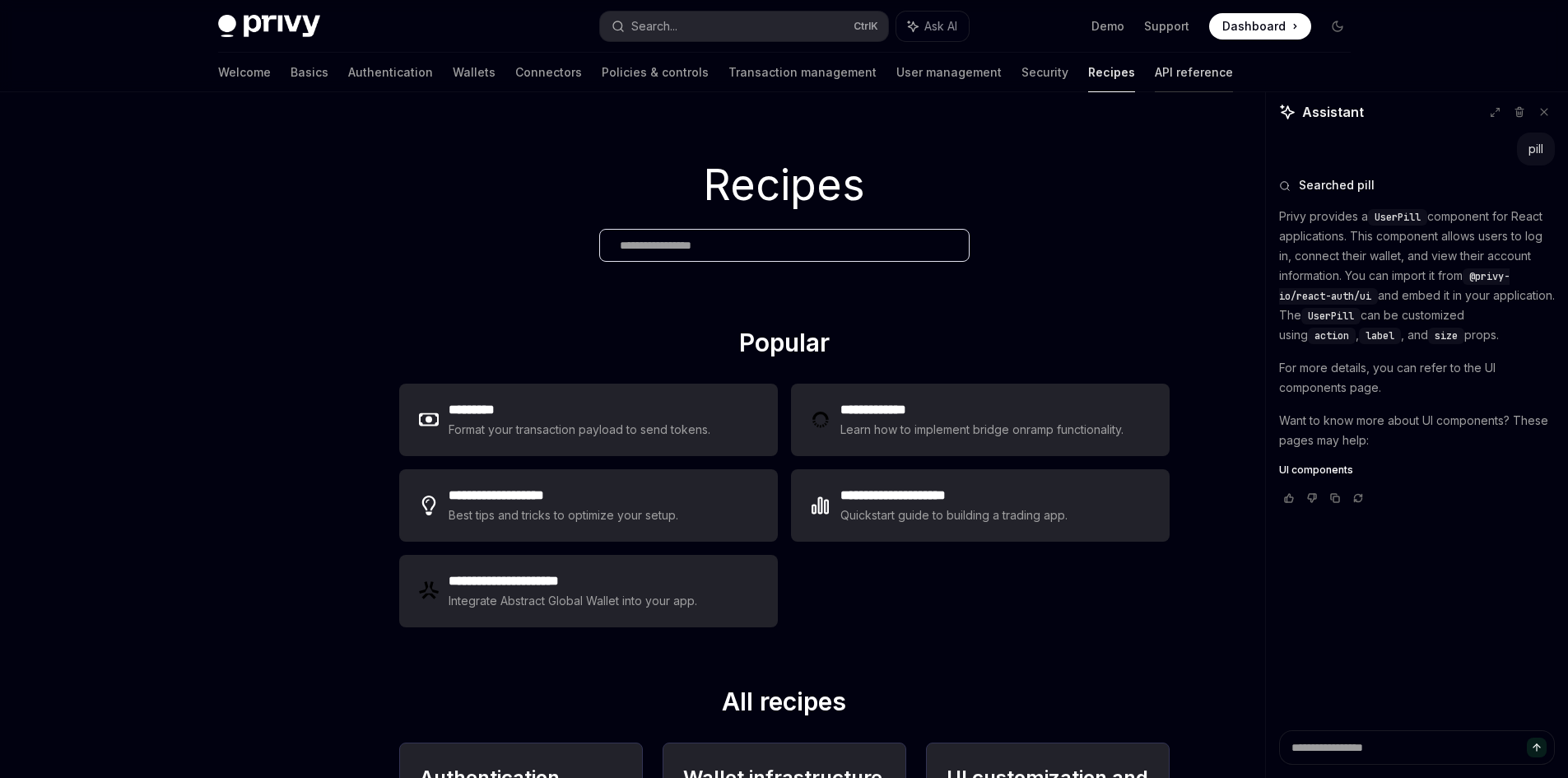
click at [1155, 76] on link "API reference" at bounding box center [1194, 73] width 78 height 40
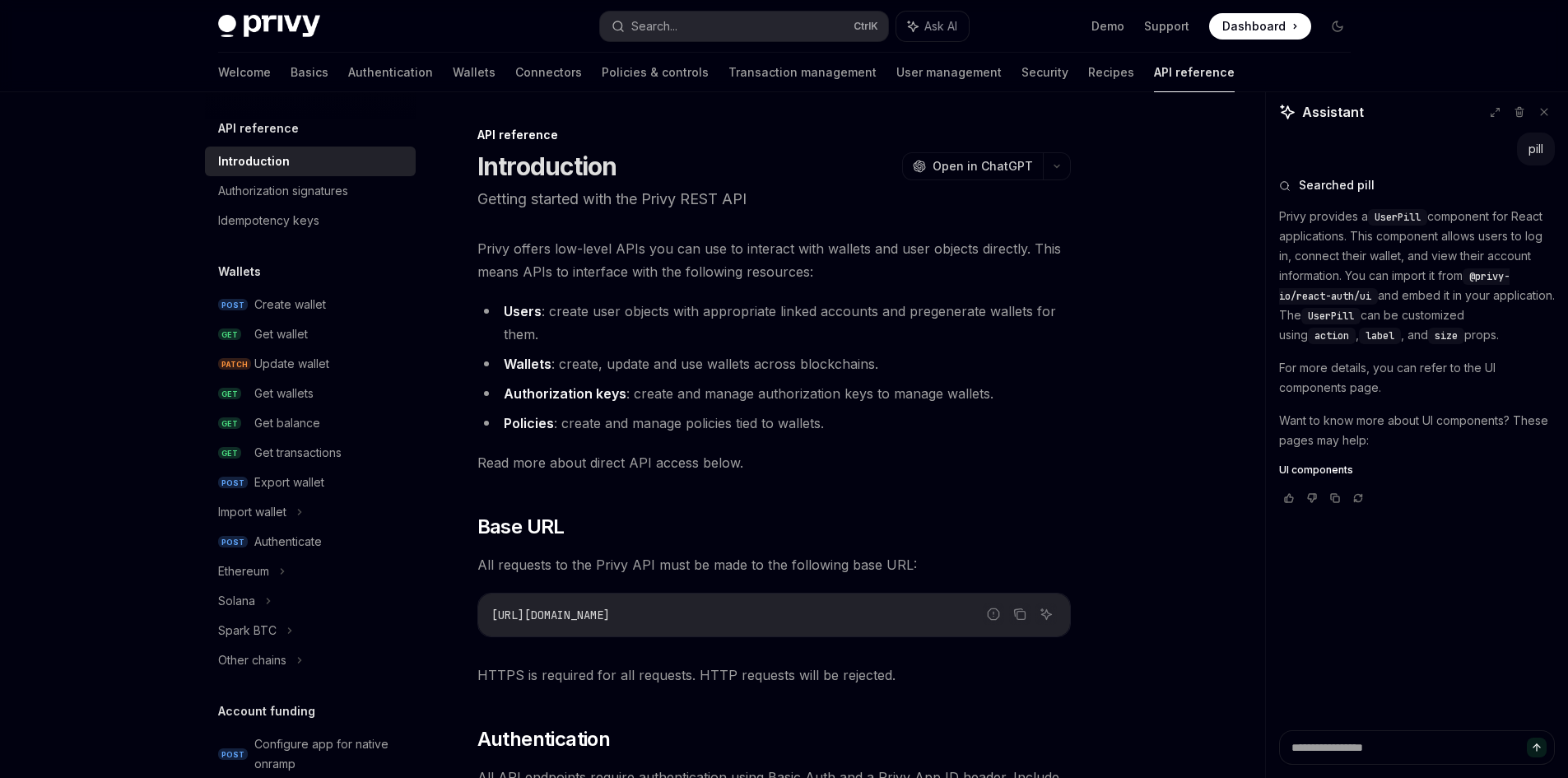
scroll to position [138, 0]
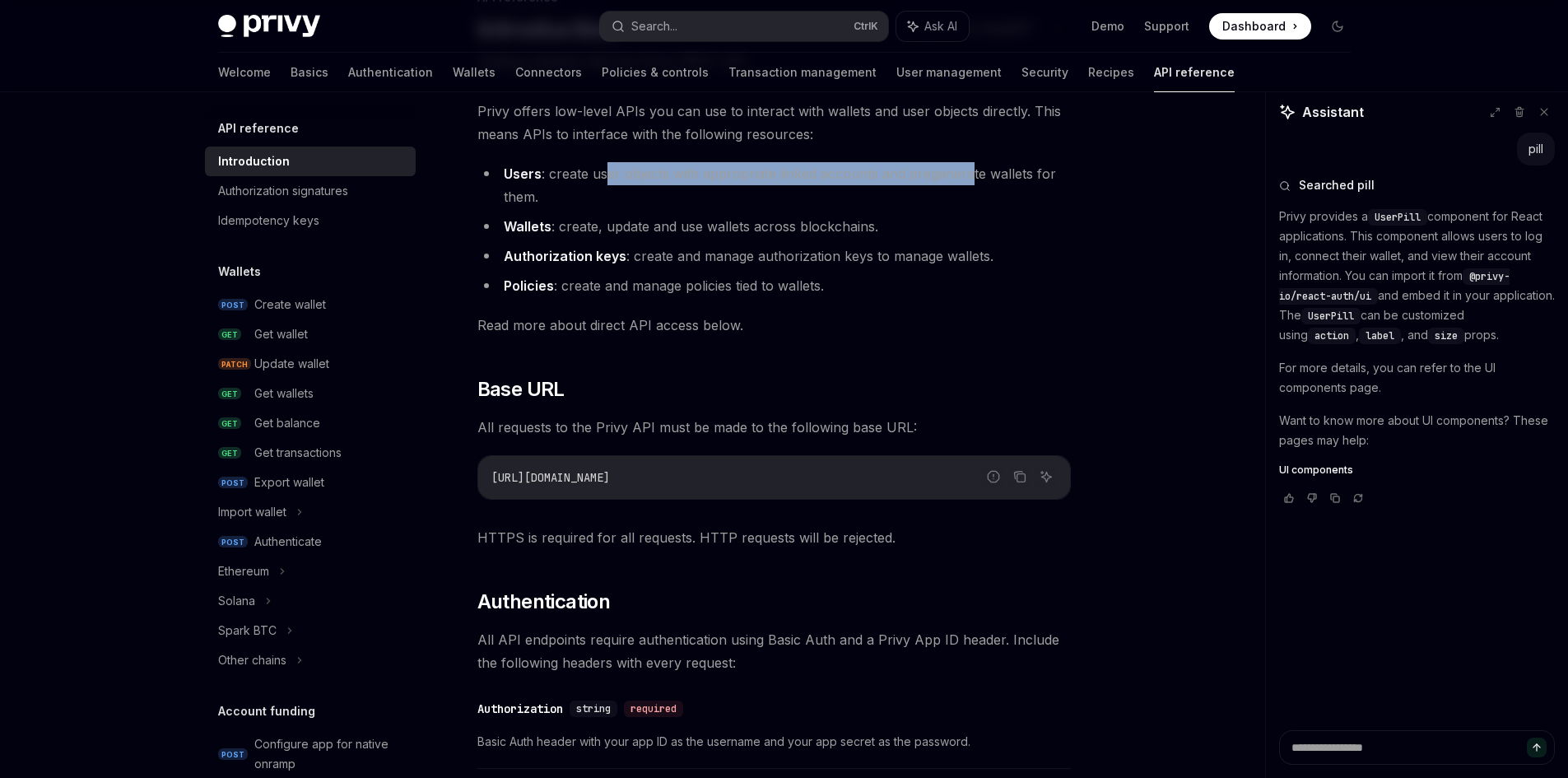
drag, startPoint x: 606, startPoint y: 171, endPoint x: 967, endPoint y: 172, distance: 361.0
click at [967, 172] on li "Users : create user objects with appropriate linked accounts and pregenerate wa…" at bounding box center [774, 184] width 594 height 46
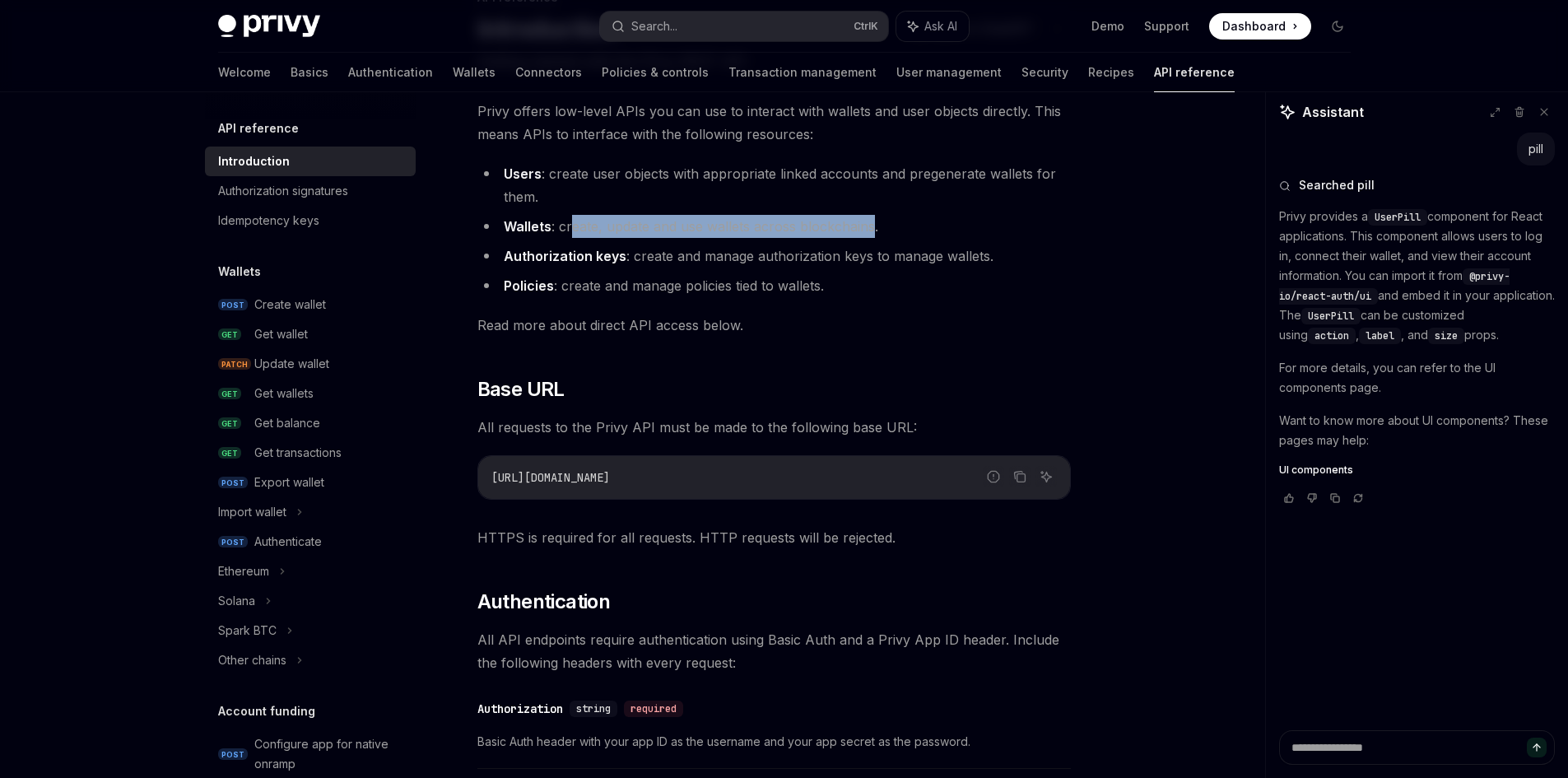
drag, startPoint x: 575, startPoint y: 229, endPoint x: 874, endPoint y: 229, distance: 299.0
click at [874, 229] on li "Wallets : create, update and use wallets across blockchains." at bounding box center [774, 226] width 594 height 23
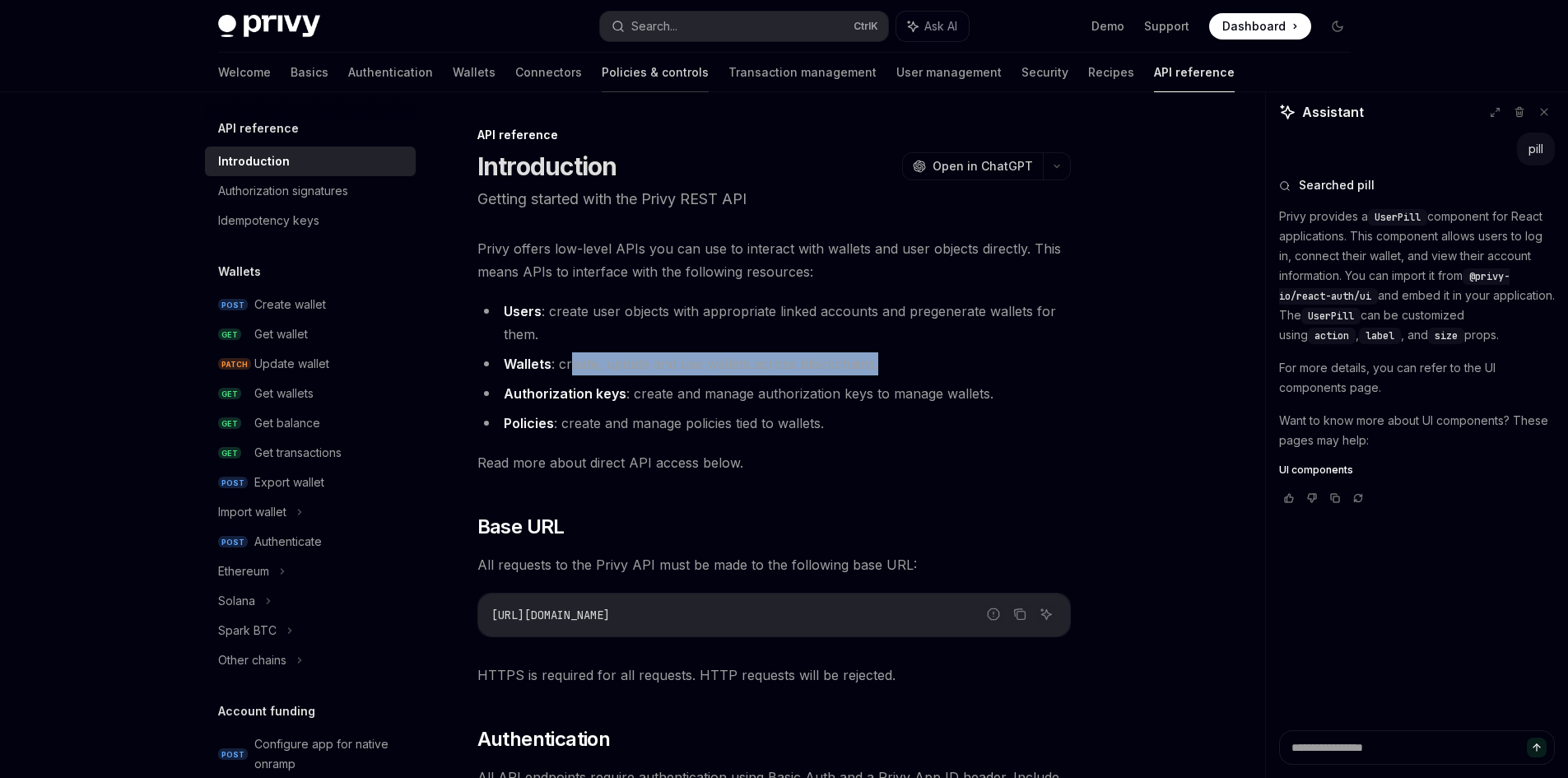
click at [601, 69] on link "Policies & controls" at bounding box center [655, 73] width 107 height 40
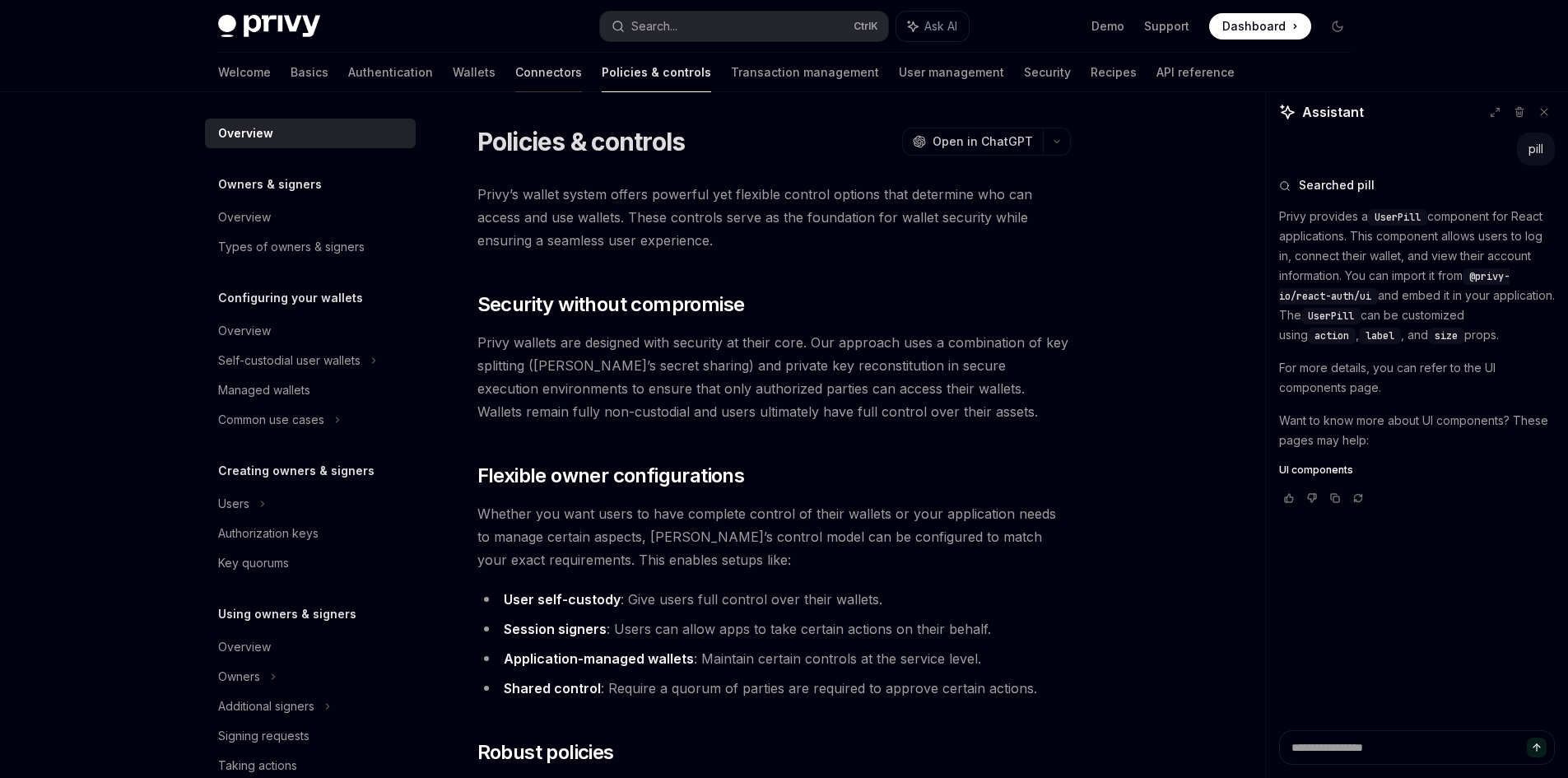
click at [515, 76] on link "Connectors" at bounding box center [548, 73] width 67 height 40
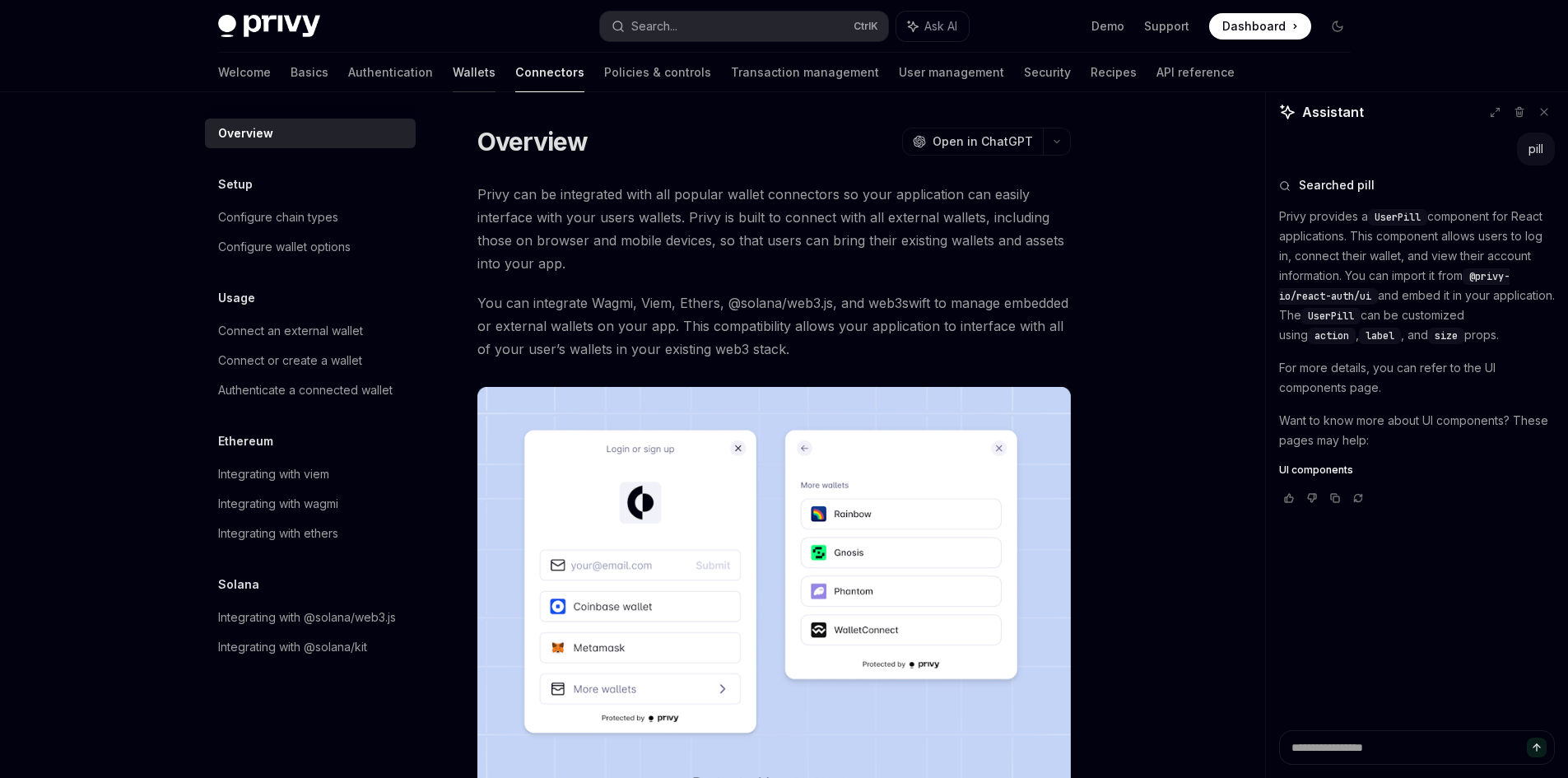
click at [453, 76] on link "Wallets" at bounding box center [473, 73] width 42 height 40
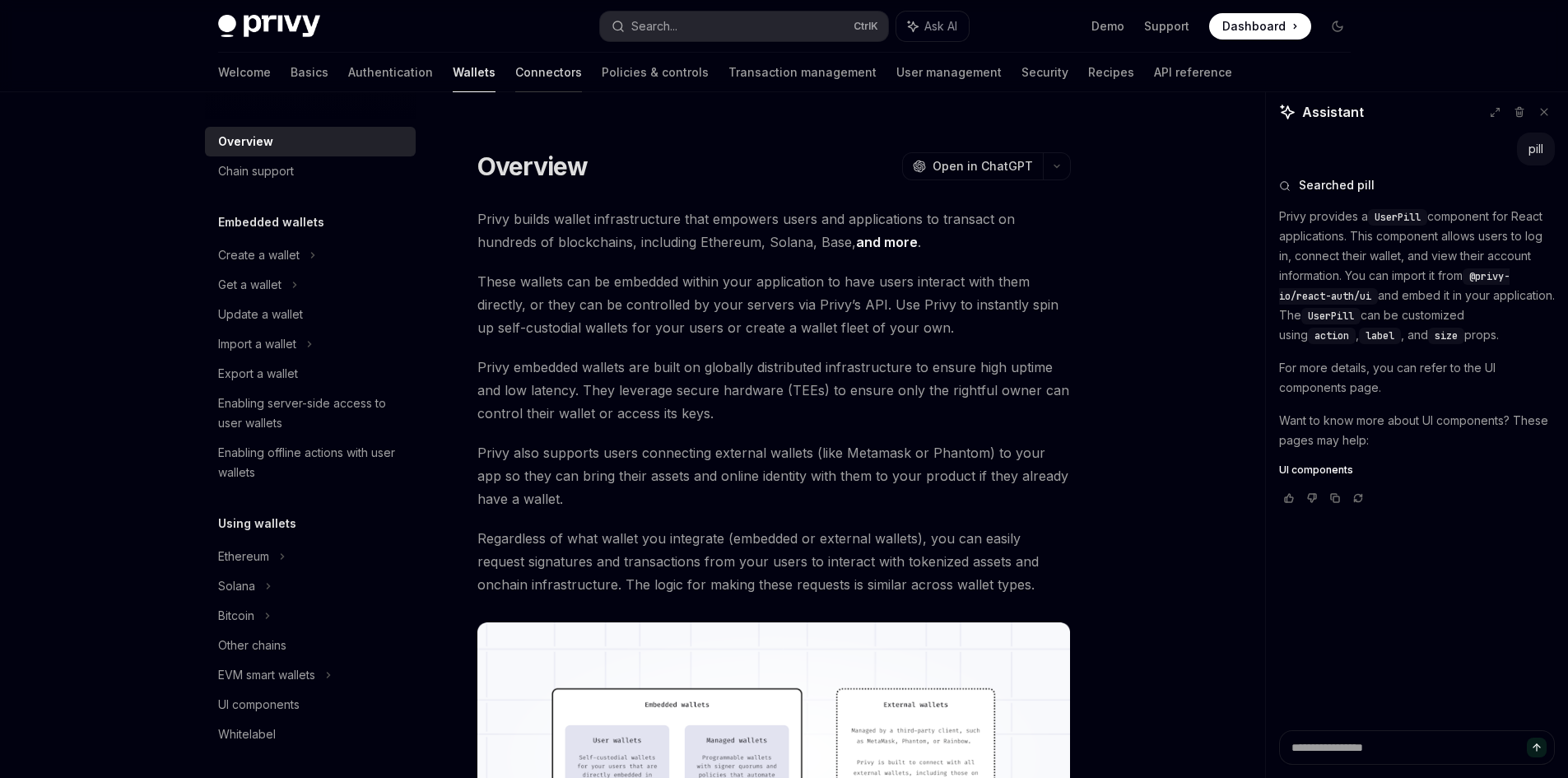
click at [515, 76] on link "Connectors" at bounding box center [548, 73] width 67 height 40
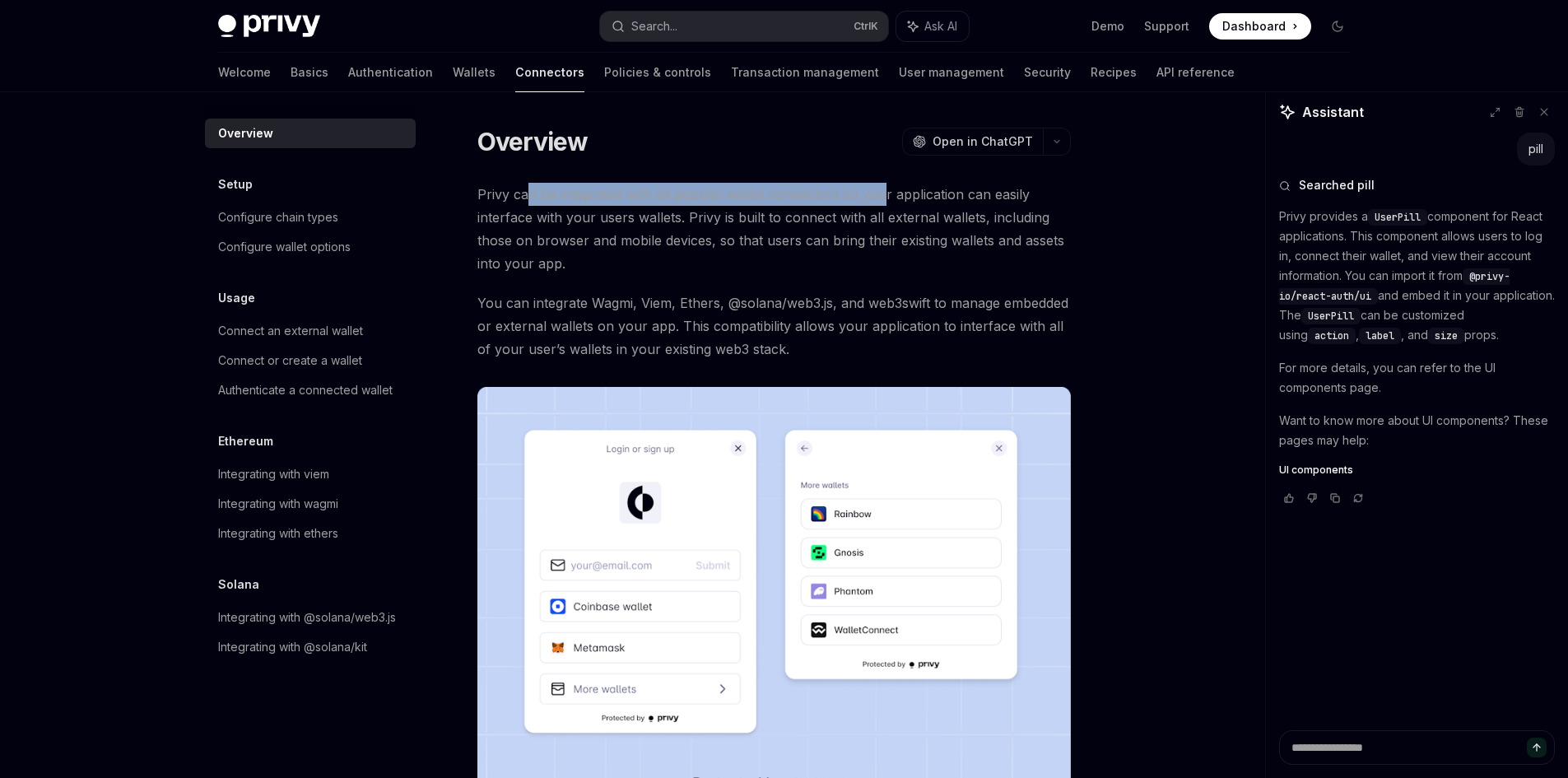
drag, startPoint x: 524, startPoint y: 193, endPoint x: 878, endPoint y: 202, distance: 354.1
click at [878, 202] on span "Privy can be integrated with all popular wallet connectors so your application …" at bounding box center [774, 228] width 594 height 93
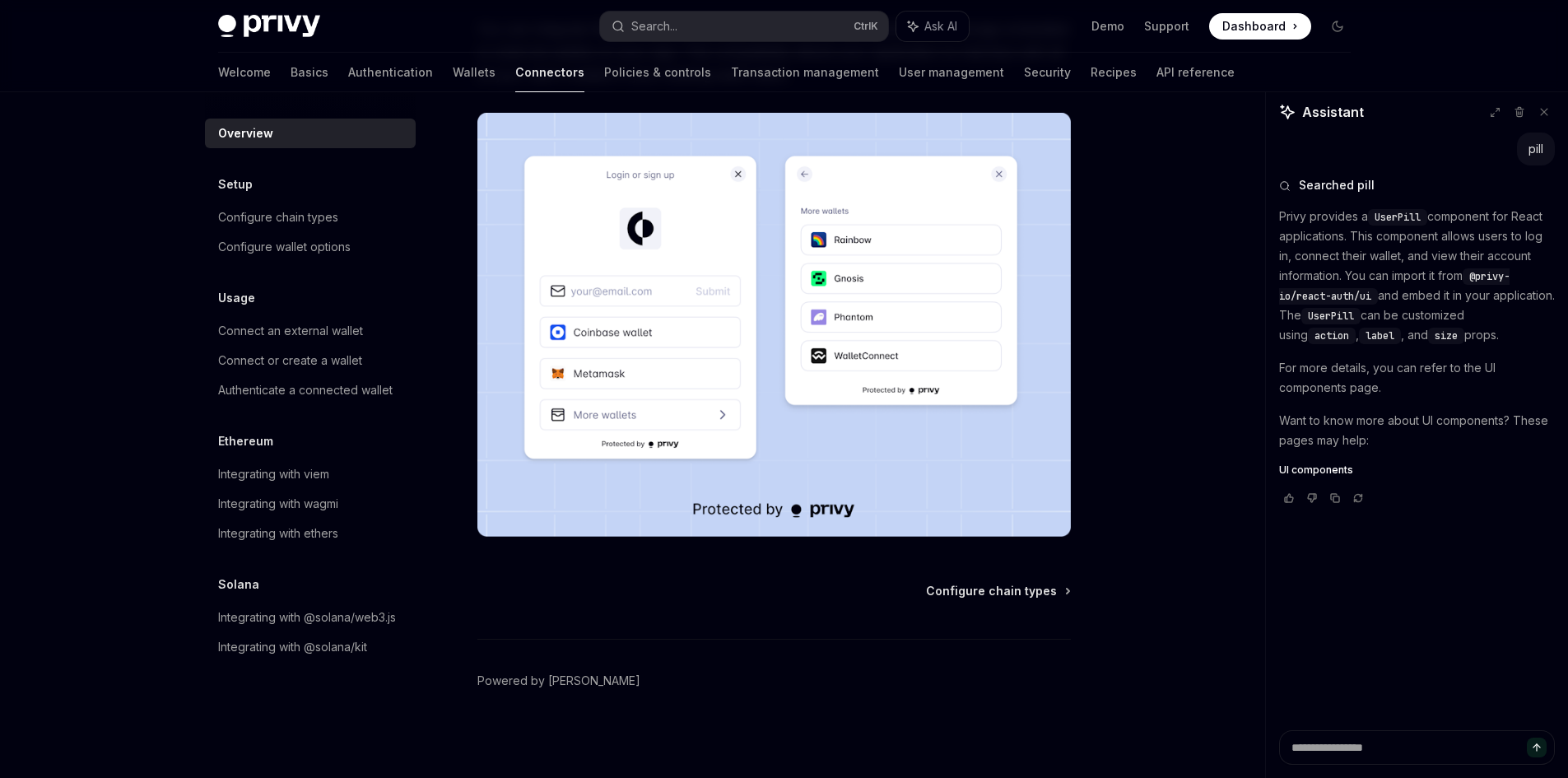
scroll to position [278, 0]
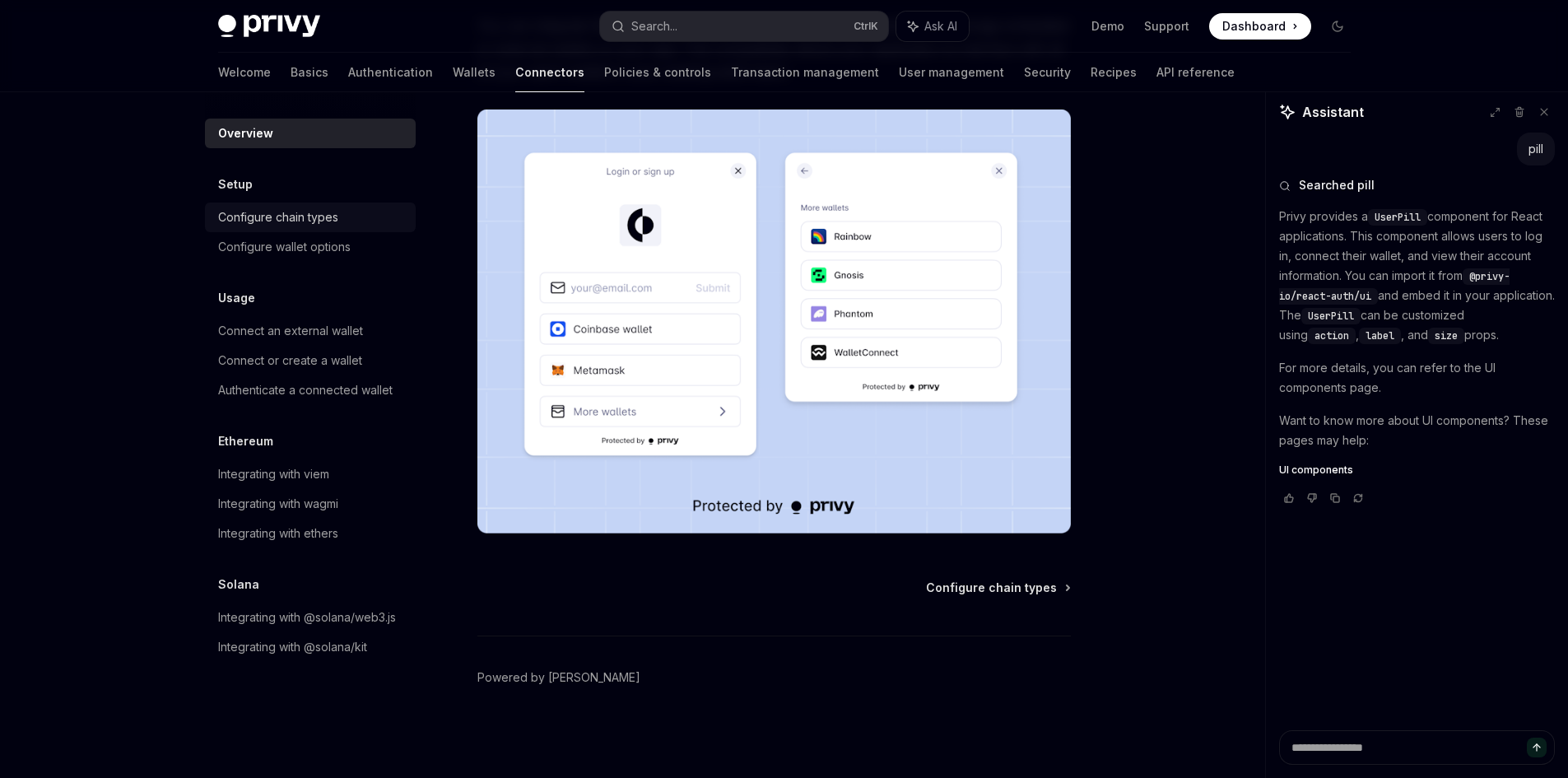
click at [321, 208] on div "Configure chain types" at bounding box center [278, 217] width 120 height 20
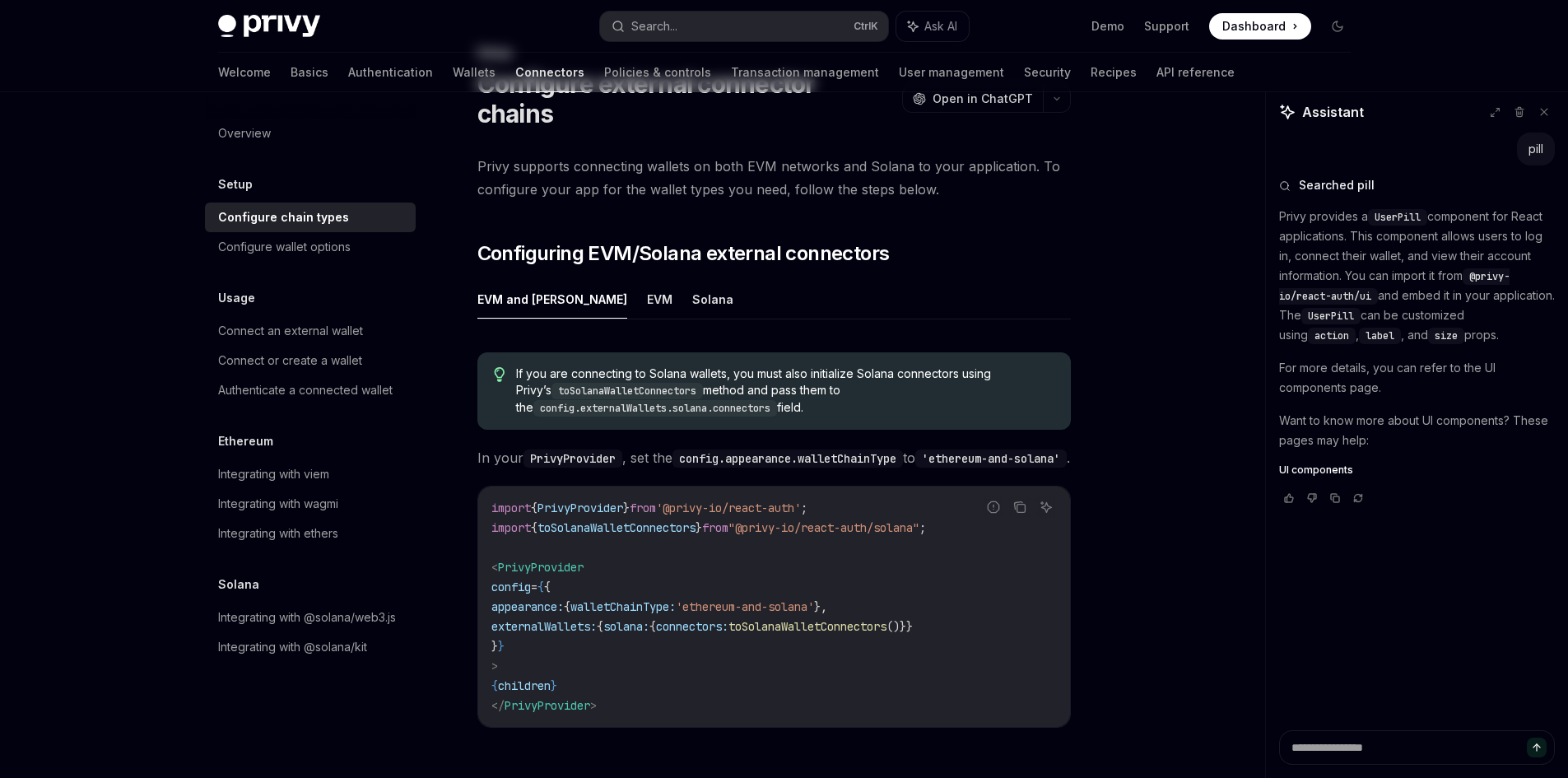
scroll to position [138, 0]
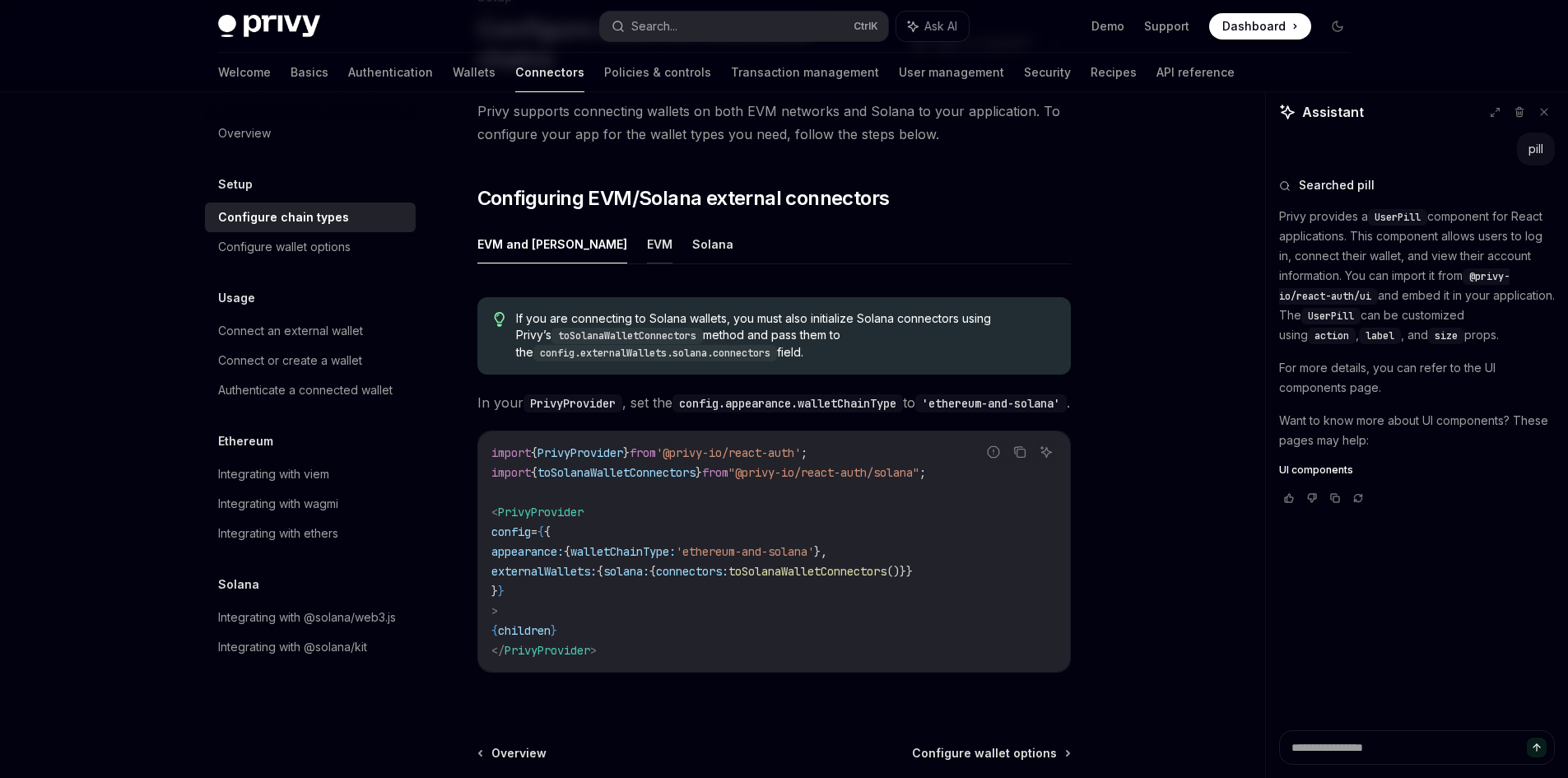
click at [647, 248] on button "EVM" at bounding box center [659, 244] width 25 height 39
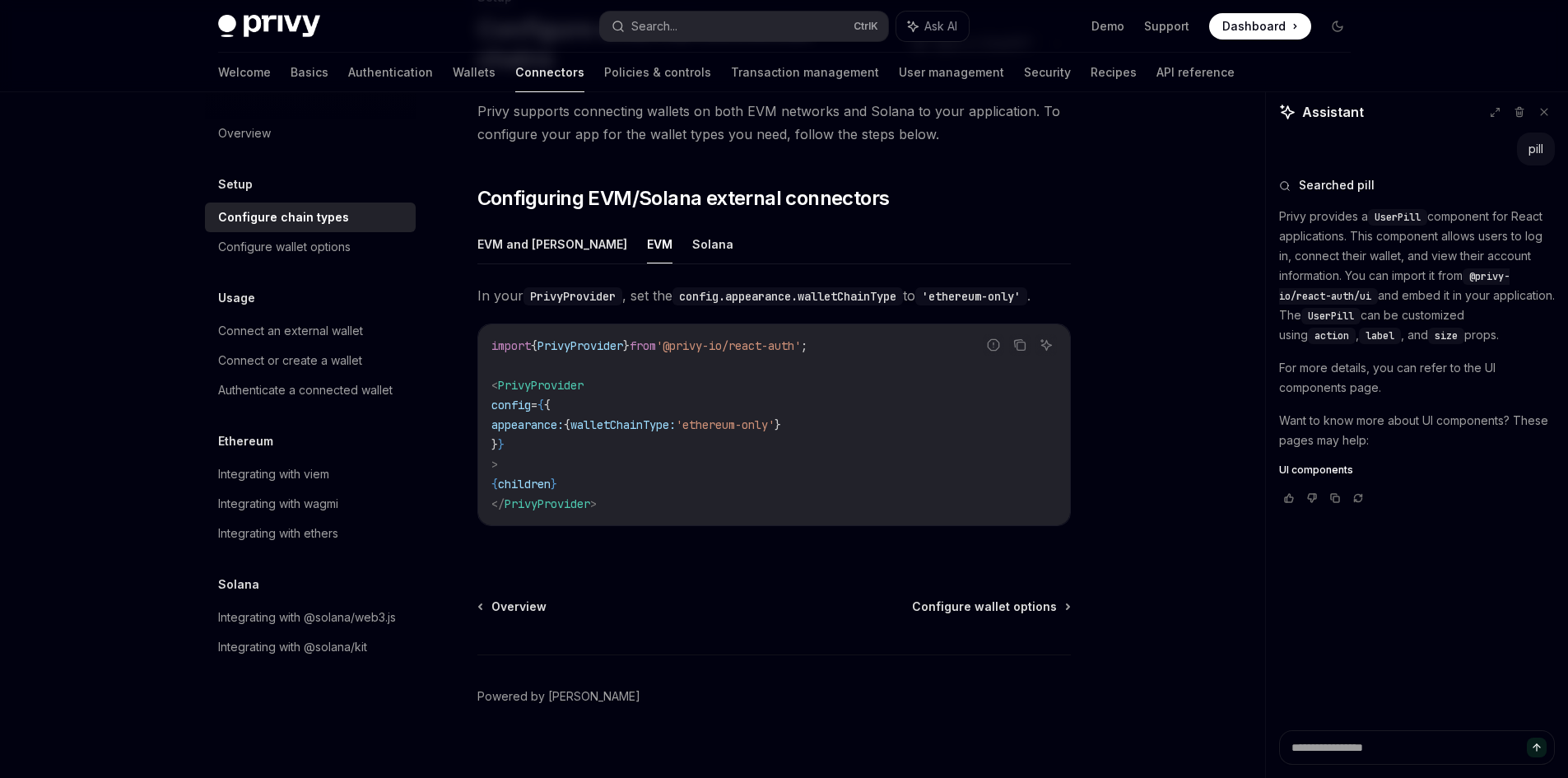
scroll to position [157, 0]
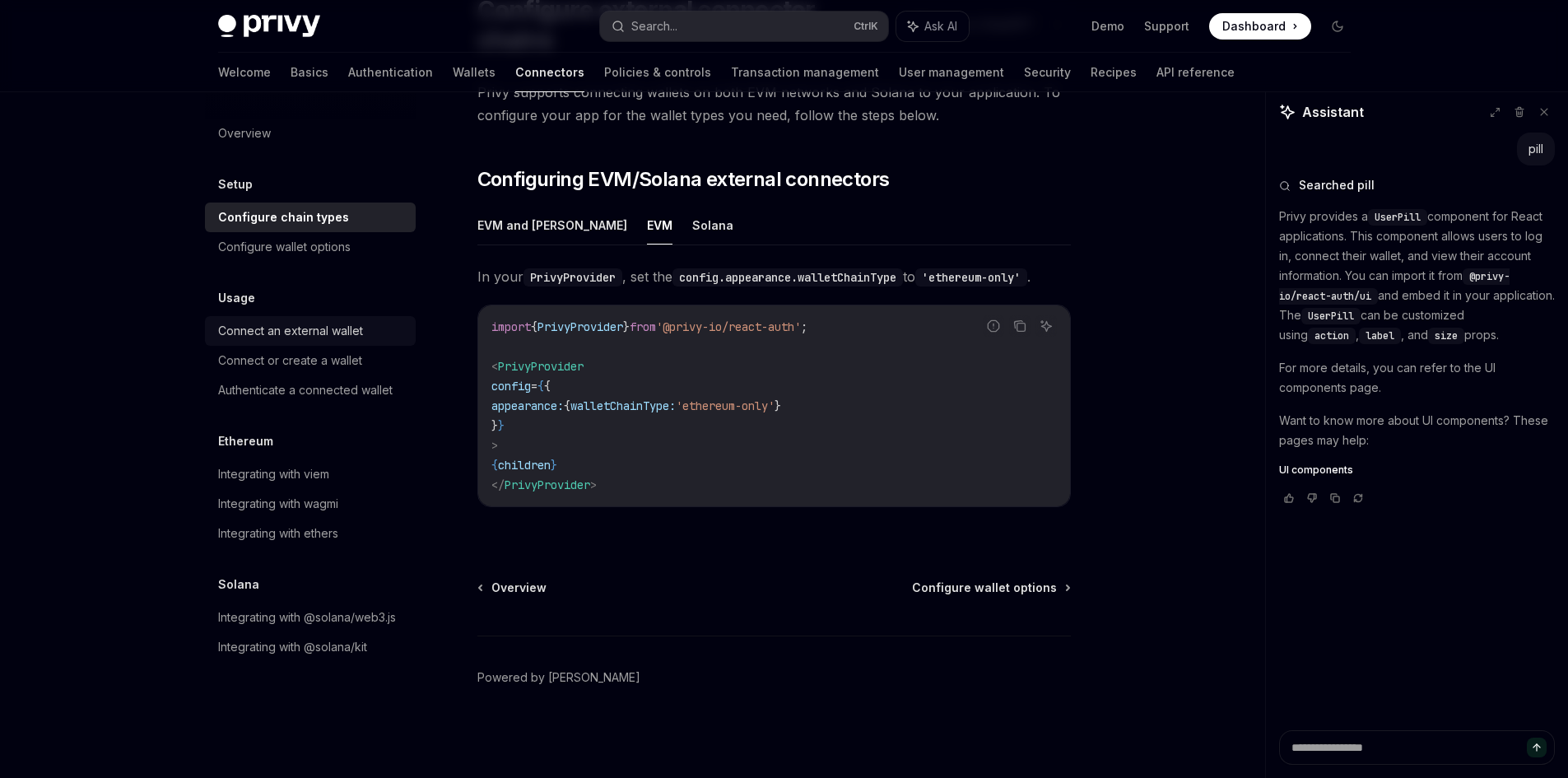
click at [312, 333] on div "Connect an external wallet" at bounding box center [290, 331] width 145 height 20
type textarea "*"
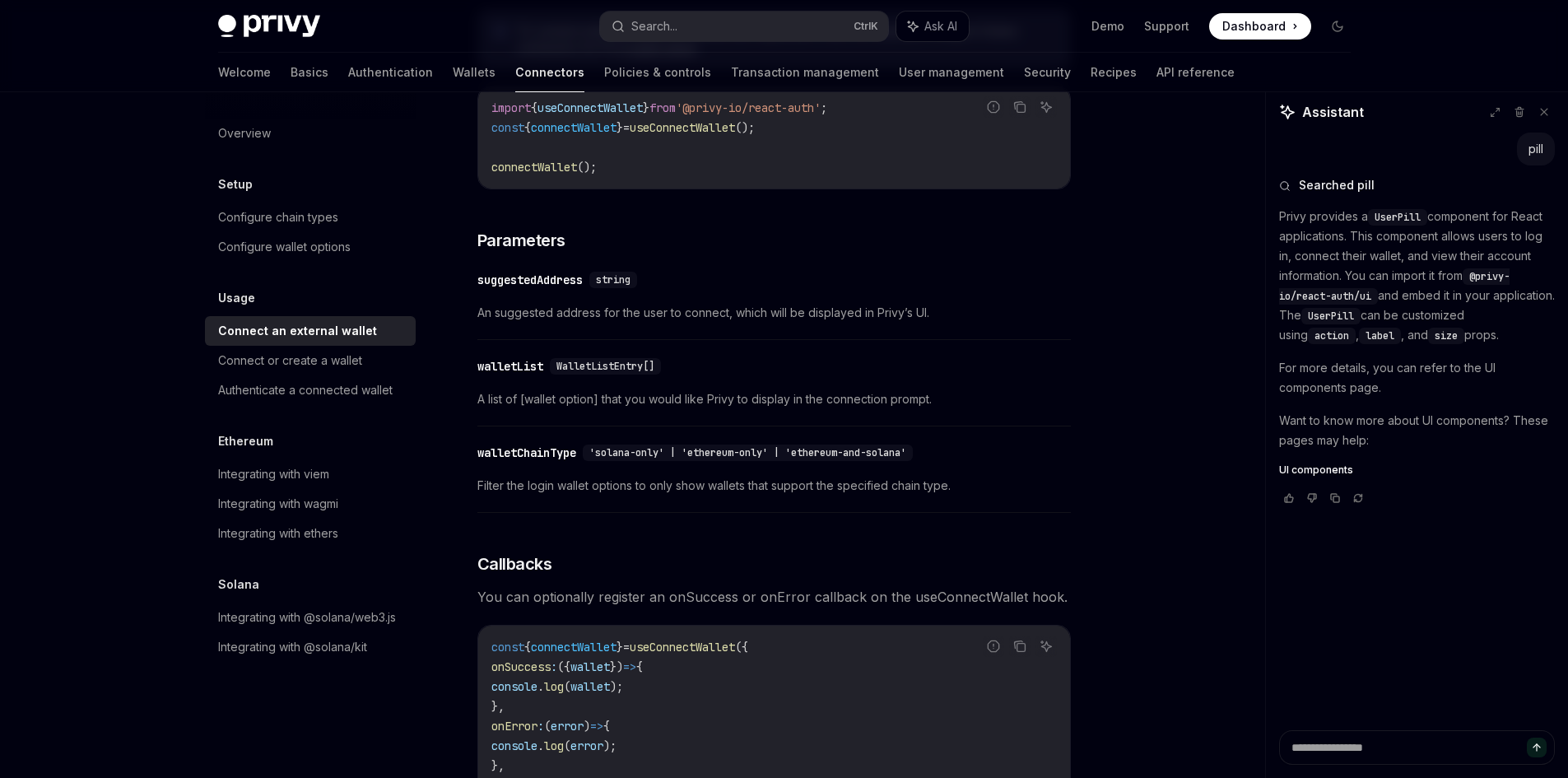
scroll to position [549, 0]
drag, startPoint x: 628, startPoint y: 412, endPoint x: 935, endPoint y: 410, distance: 307.0
click at [935, 407] on span "A list of [wallet option] that you would like Privy to display in the connectio…" at bounding box center [774, 396] width 594 height 20
click at [524, 366] on div "walletList" at bounding box center [511, 363] width 66 height 16
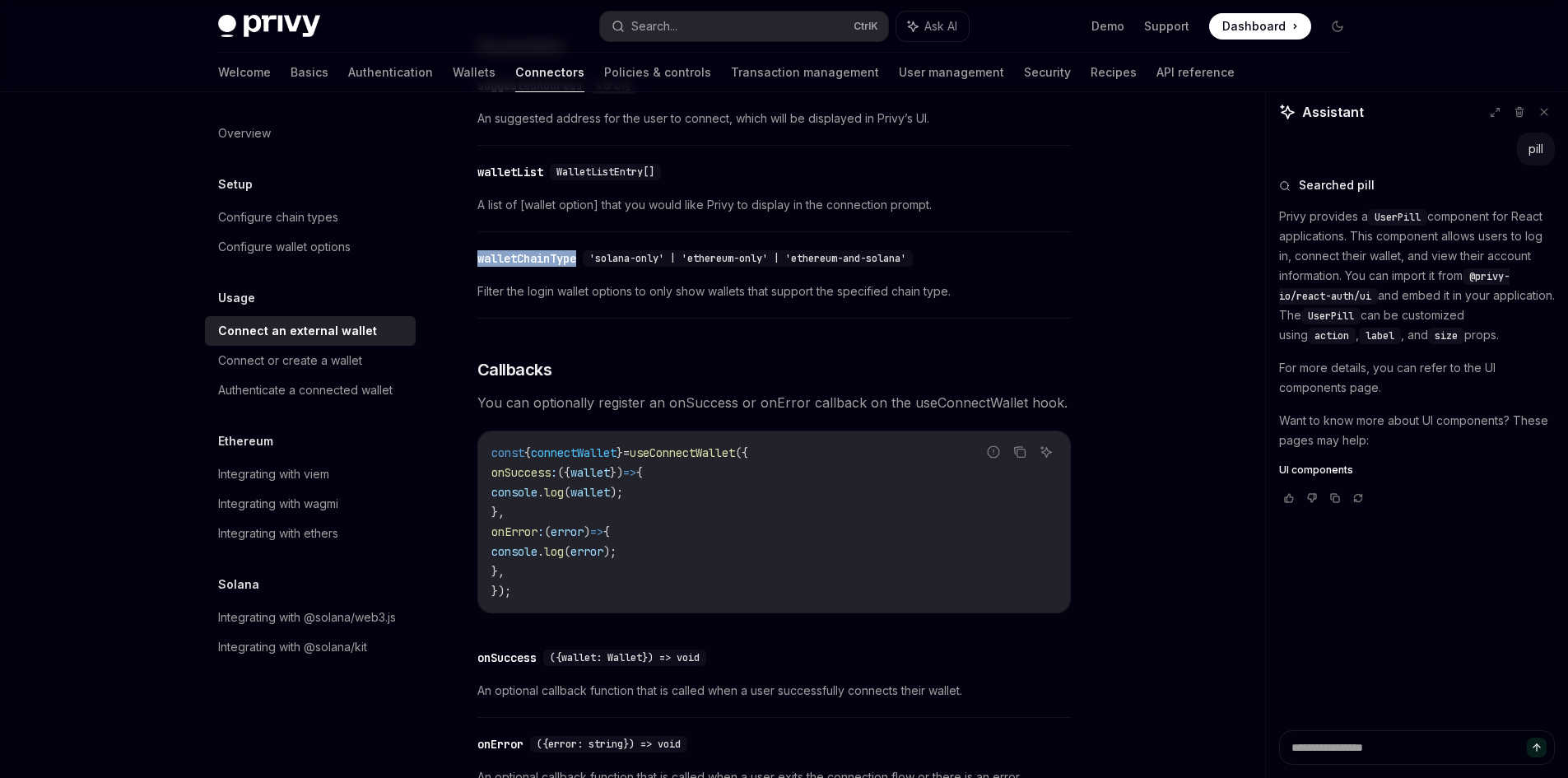
click at [524, 366] on div "To determine if Privy has fully processed all external and embedded EVM wallet …" at bounding box center [774, 169] width 594 height 1287
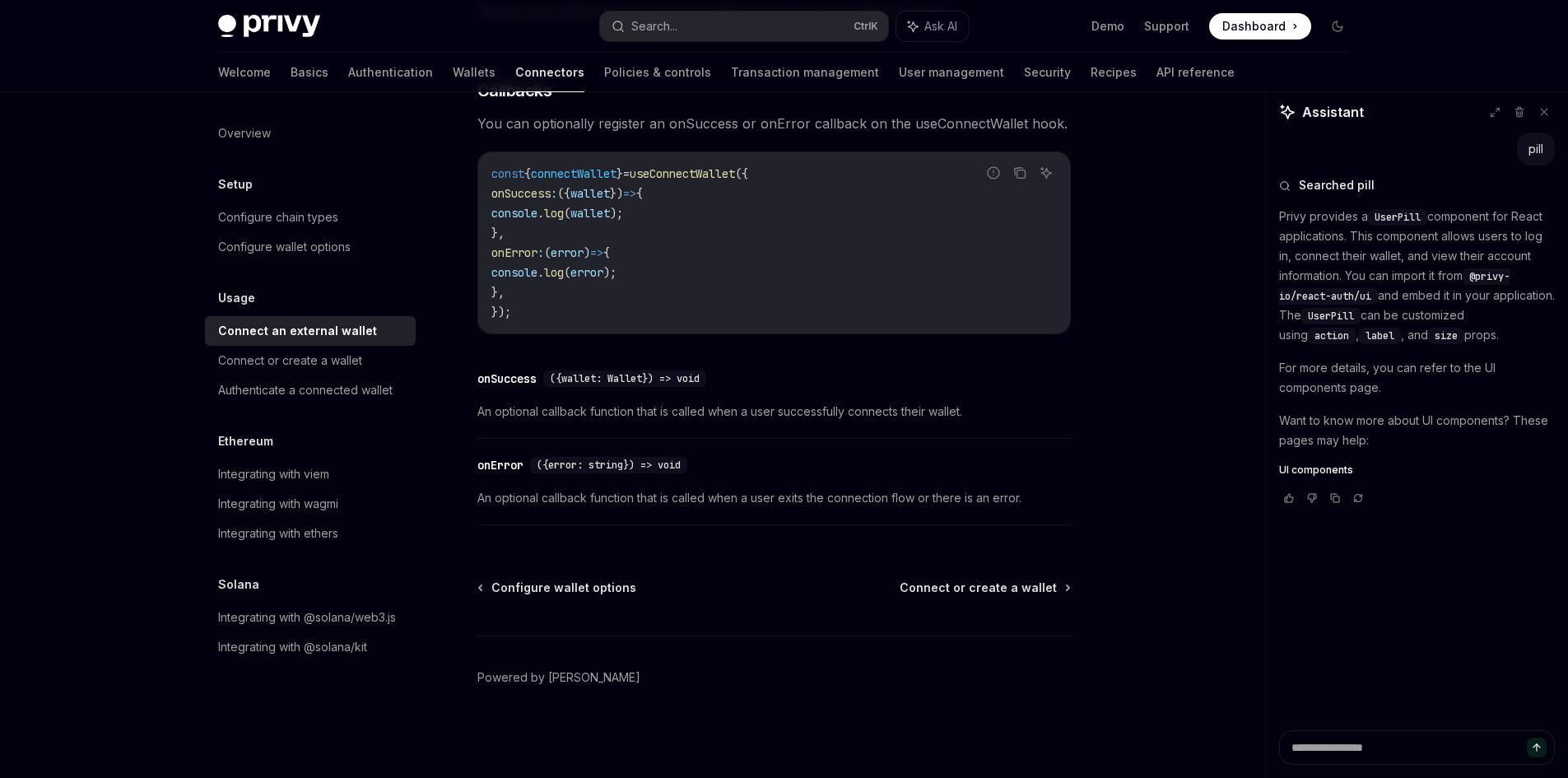
scroll to position [1026, 0]
click at [672, 16] on div "Search..." at bounding box center [654, 26] width 46 height 20
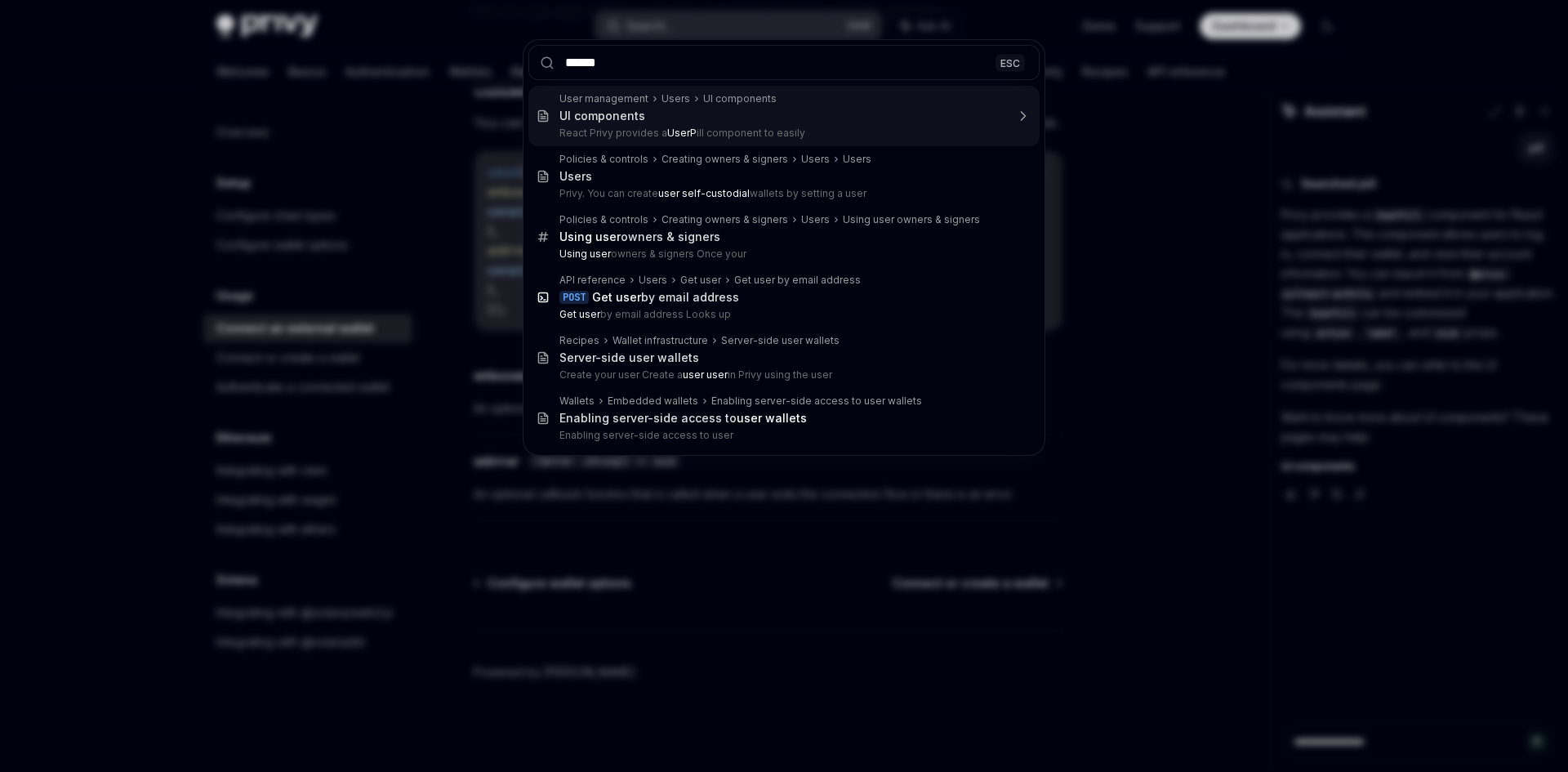
type input "*******"
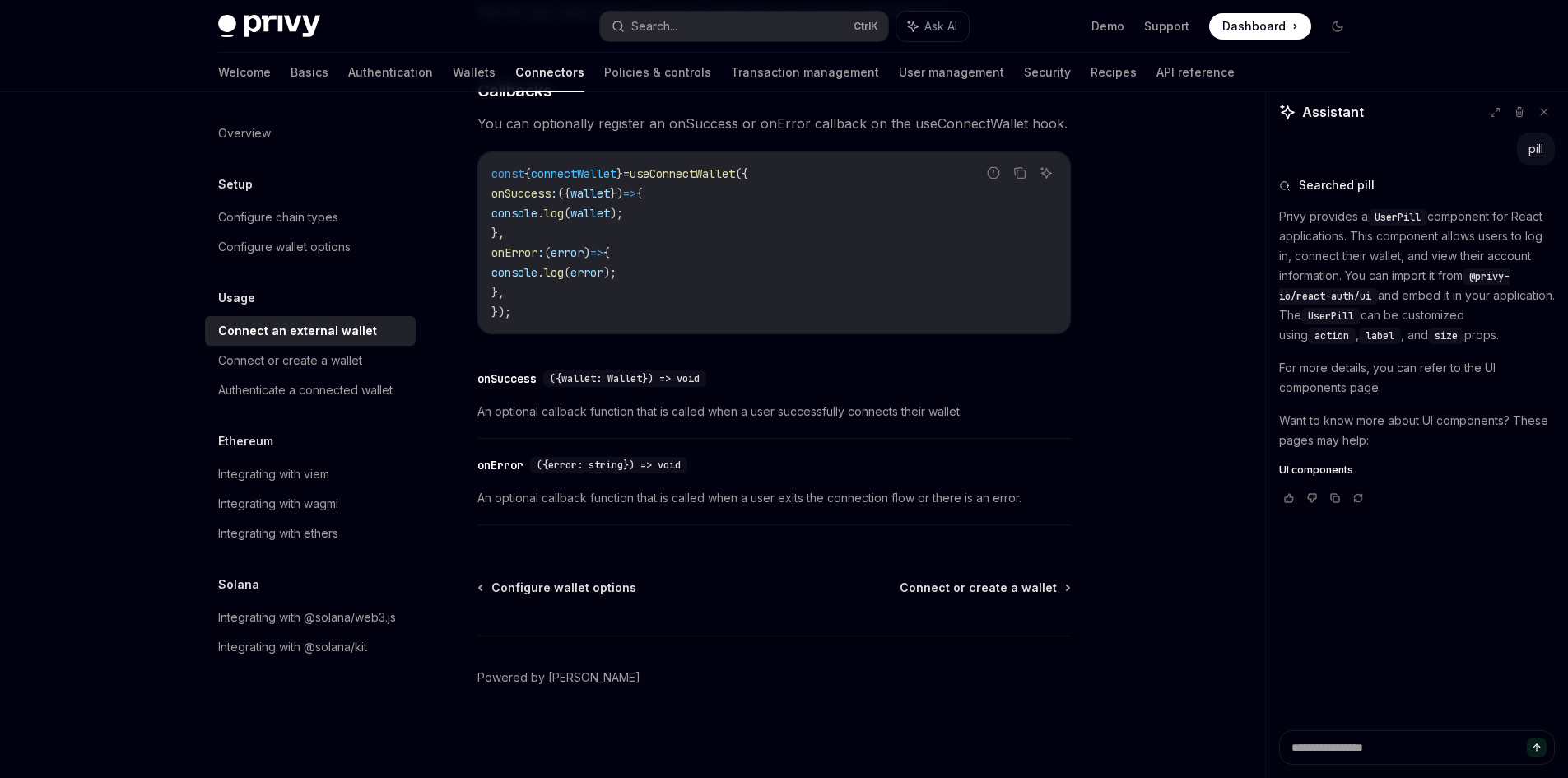
type textarea "*"
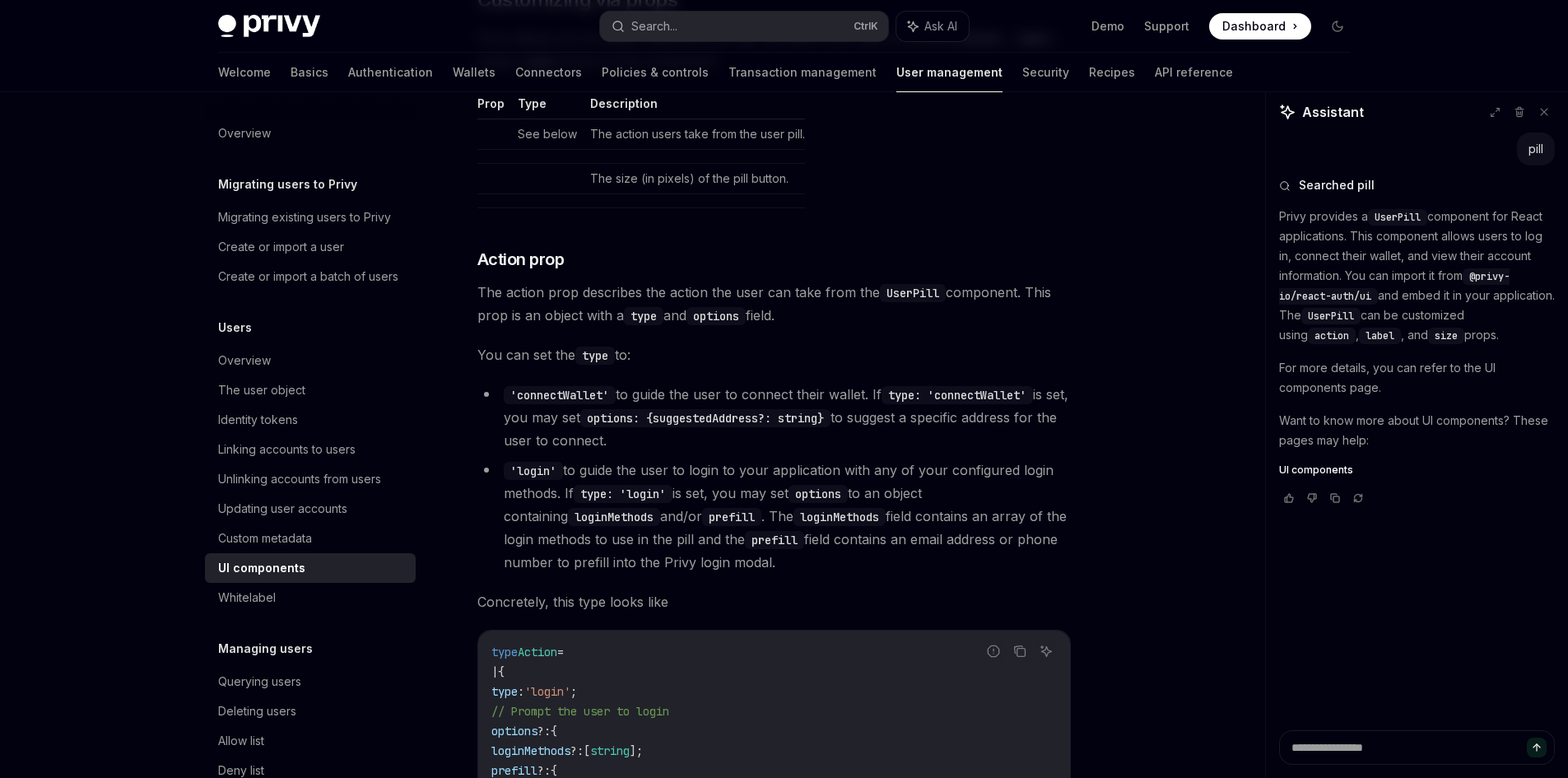
scroll to position [2410, 0]
